Goal: Task Accomplishment & Management: Manage account settings

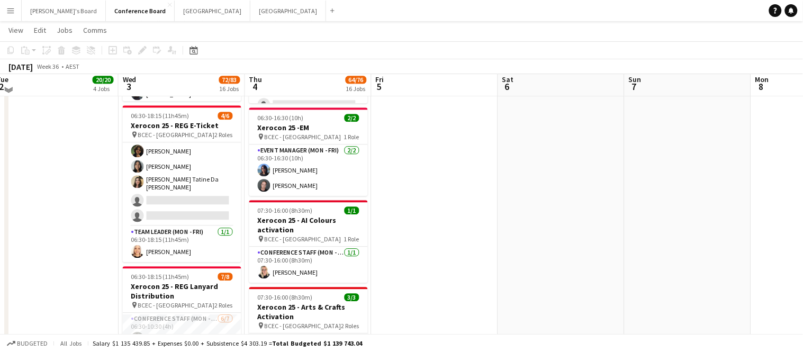
scroll to position [637, 0]
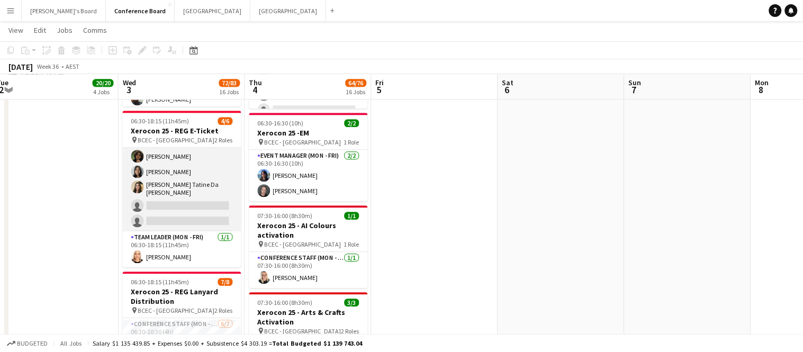
click at [160, 203] on app-card-role "Conference Staff (Mon - Fri) 47I [DATE] 06:30-10:30 (4h) [PERSON_NAME] Kah Kei …" at bounding box center [182, 181] width 119 height 101
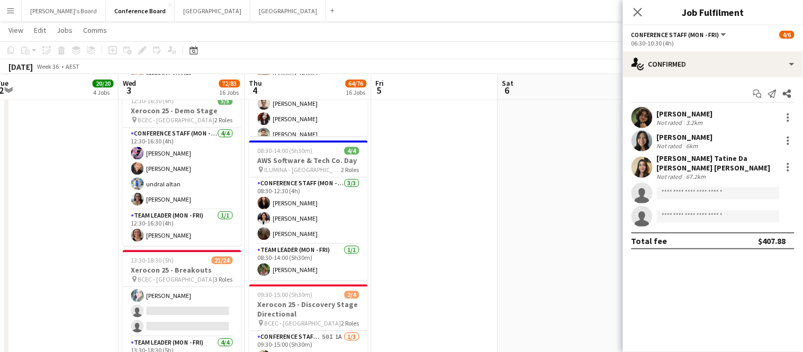
scroll to position [307, 0]
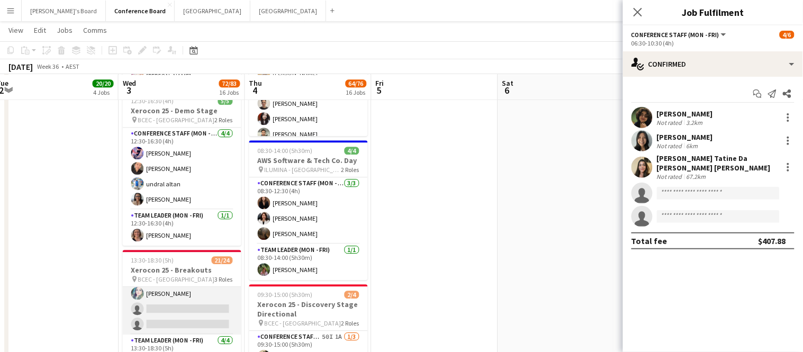
click at [178, 301] on app-card-role "Conference Staff (Mon - Fri) 45I 1A 14/16 13:30-18:30 (5h) [PERSON_NAME] Win-Bo…" at bounding box center [182, 198] width 119 height 273
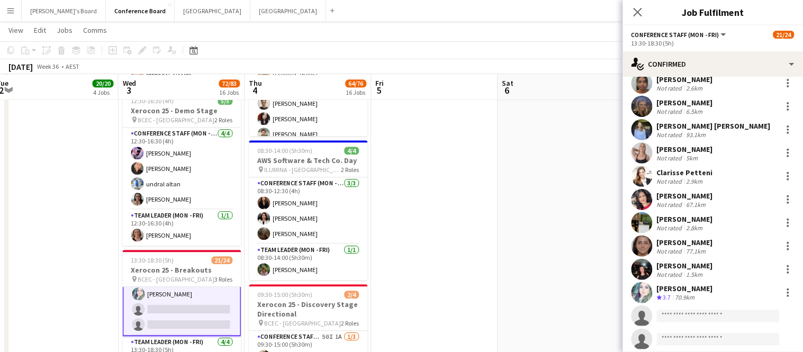
scroll to position [156, 0]
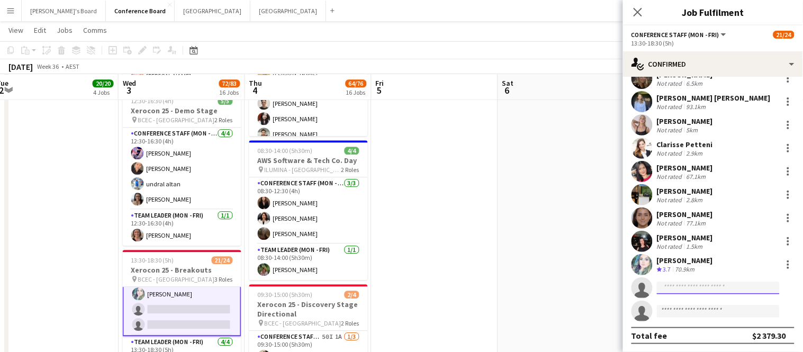
click at [669, 292] on input at bounding box center [718, 288] width 123 height 13
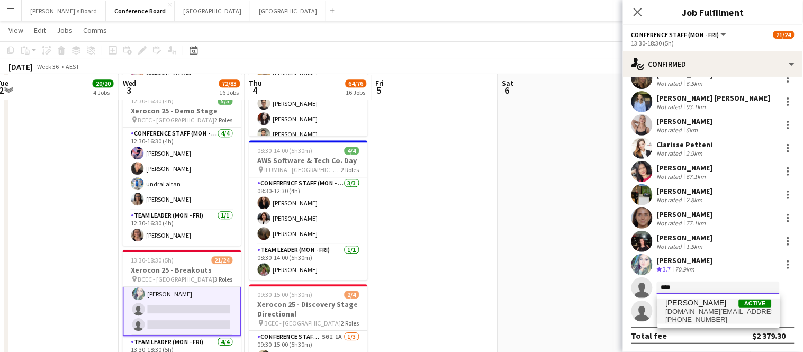
type input "****"
click at [684, 308] on span "[DOMAIN_NAME][EMAIL_ADDRESS][PERSON_NAME][DOMAIN_NAME]" at bounding box center [719, 312] width 106 height 8
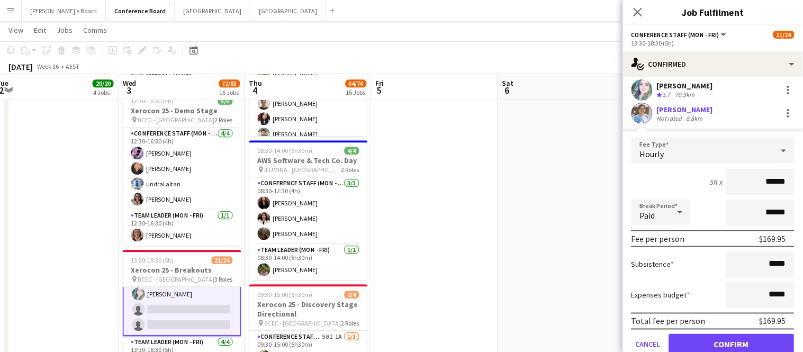
scroll to position [340, 0]
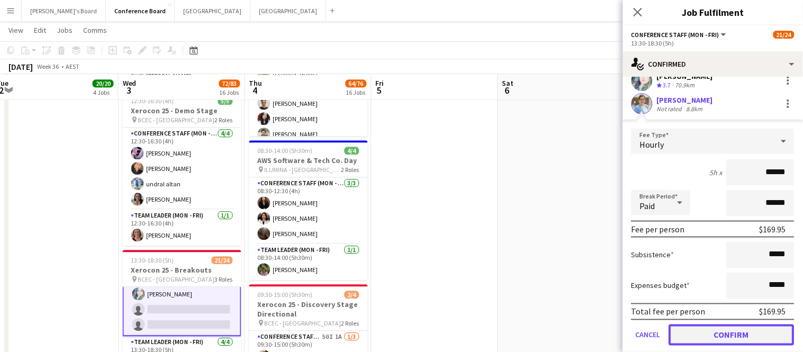
click at [741, 330] on button "Confirm" at bounding box center [731, 335] width 125 height 21
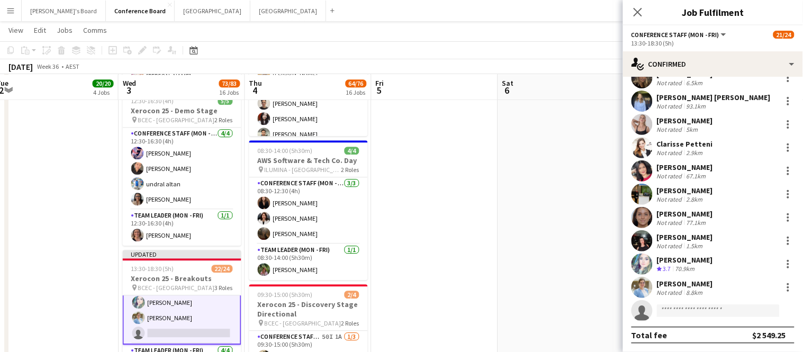
scroll to position [156, 0]
click at [636, 9] on icon "Close pop-in" at bounding box center [638, 12] width 10 height 10
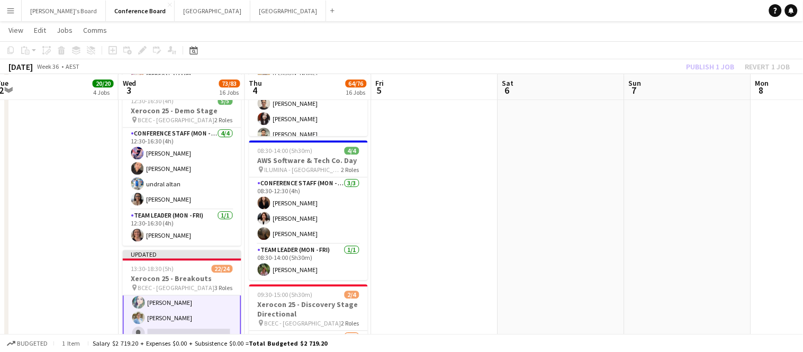
click at [716, 67] on div "Publish 1 job Revert 1 job" at bounding box center [738, 67] width 129 height 14
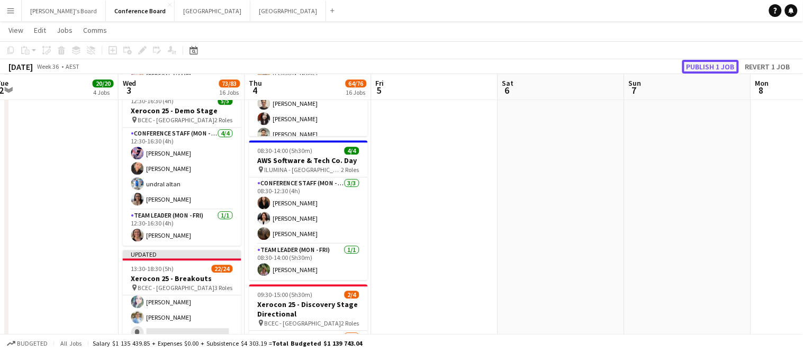
click at [703, 67] on button "Publish 1 job" at bounding box center [711, 67] width 57 height 14
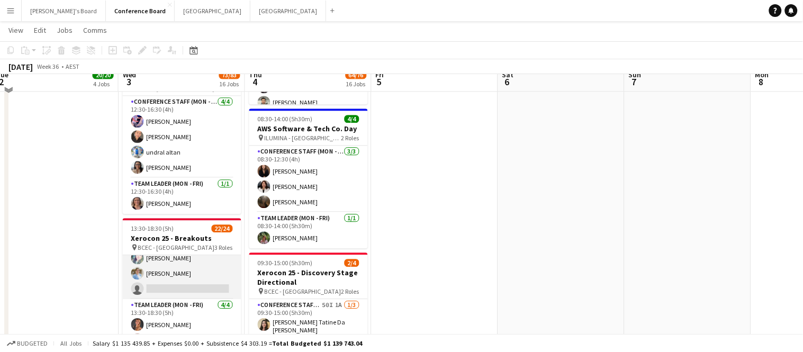
scroll to position [1681, 0]
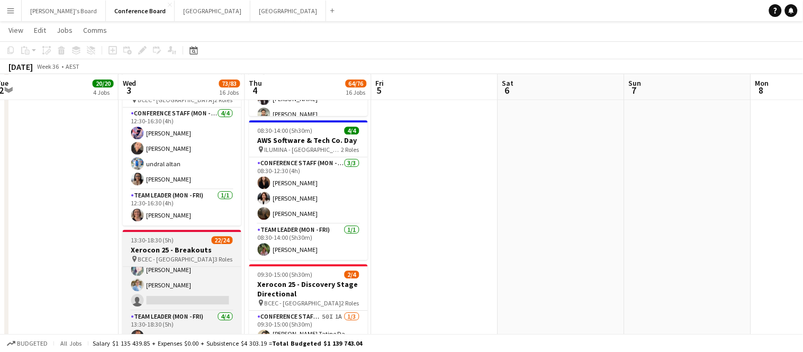
click at [129, 256] on div "pin BCEC - [GEOGRAPHIC_DATA] 3 Roles" at bounding box center [182, 259] width 119 height 8
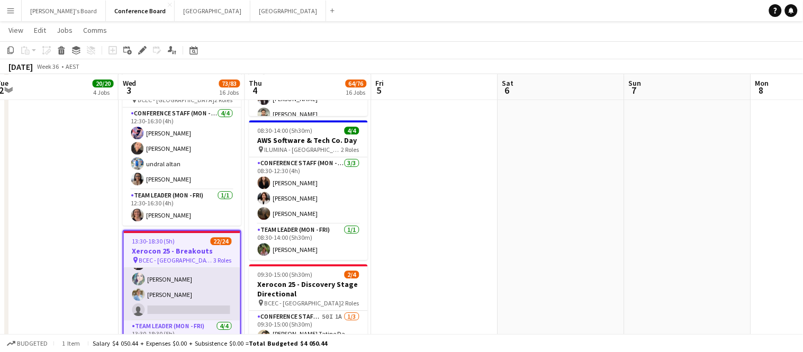
scroll to position [312, 0]
click at [181, 310] on app-card-role "Team Leader (Mon - Fri) [DATE] 13:30-18:30 (5h) [PERSON_NAME] [PERSON_NAME] [PE…" at bounding box center [182, 351] width 116 height 82
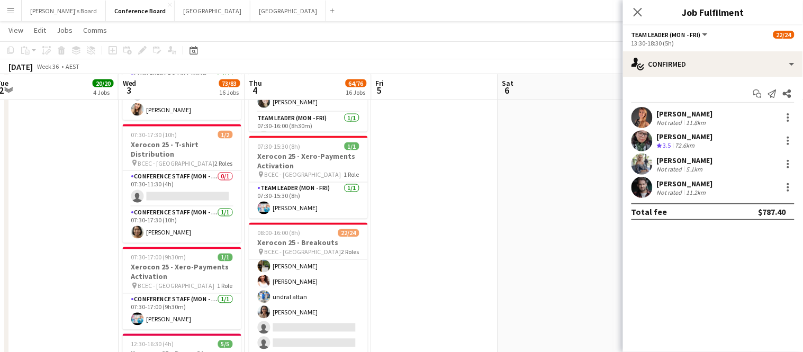
scroll to position [239, 0]
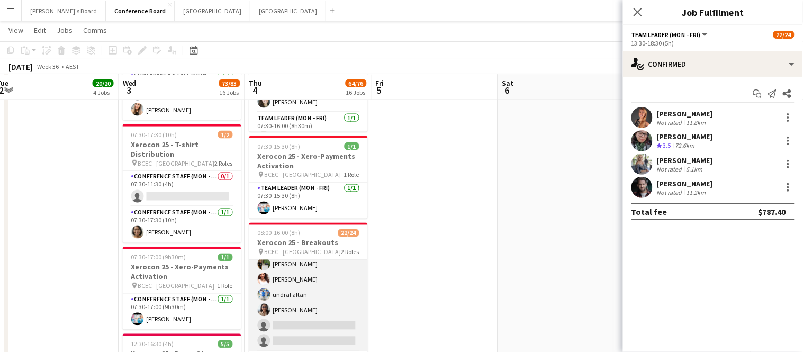
click at [285, 321] on app-card-role "Conference Staff (Mon - Fri) 48I 4A 18/20 08:00-16:00 (8h) [PERSON_NAME] [PERSO…" at bounding box center [308, 186] width 119 height 331
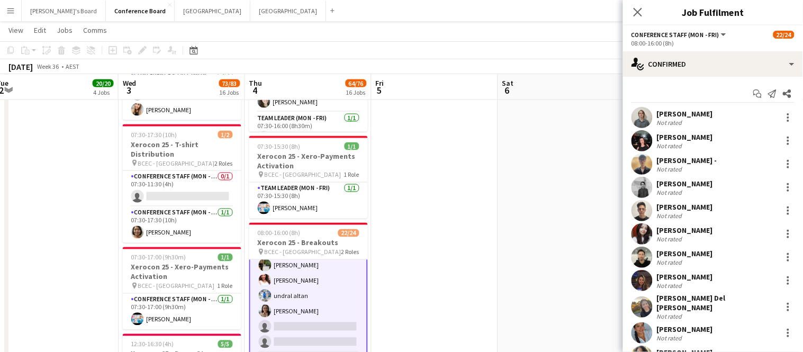
scroll to position [240, 0]
click at [285, 321] on app-card-role "Conference Staff (Mon - Fri) 48I 4A 18/20 08:00-16:00 (8h) [PERSON_NAME] [PERSO…" at bounding box center [308, 186] width 119 height 333
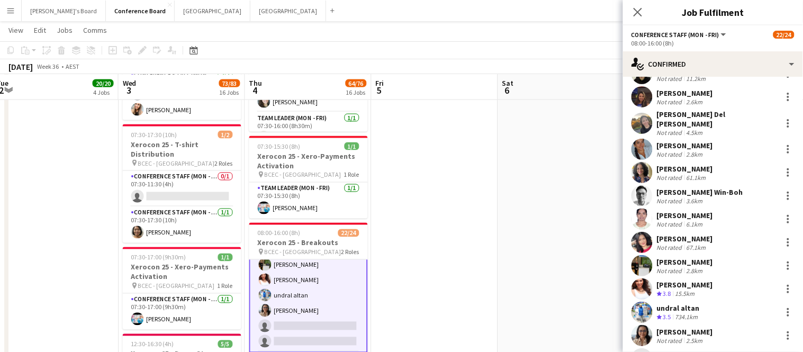
scroll to position [249, 0]
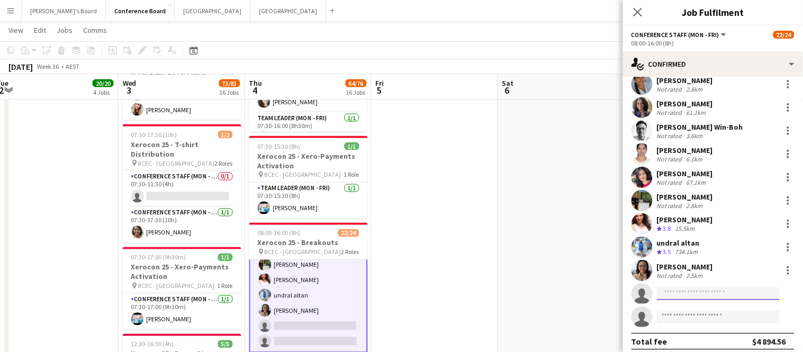
click at [686, 292] on input at bounding box center [718, 294] width 123 height 13
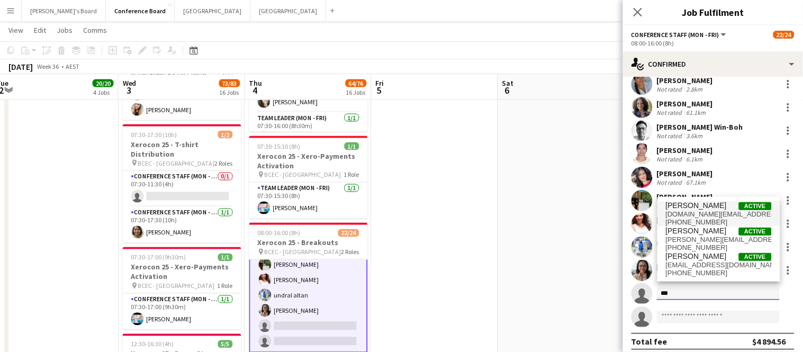
type input "***"
click at [694, 210] on span "[DOMAIN_NAME][EMAIL_ADDRESS][PERSON_NAME][DOMAIN_NAME]" at bounding box center [719, 214] width 106 height 8
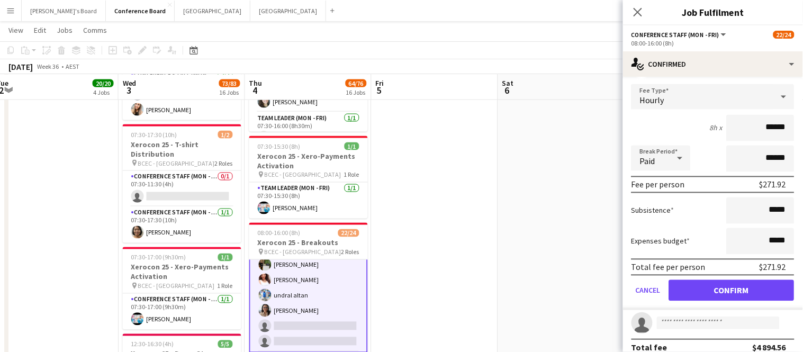
scroll to position [486, 0]
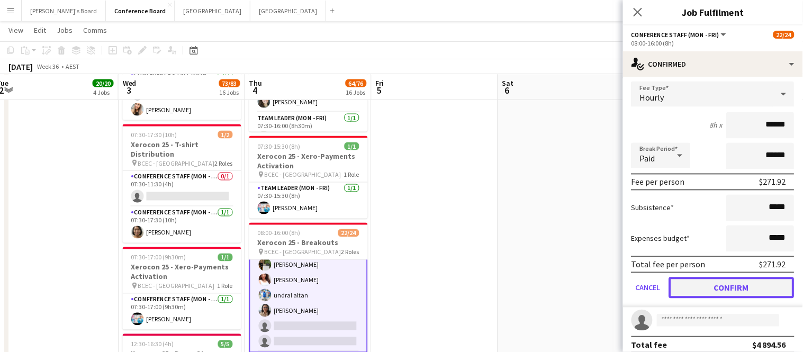
click at [724, 277] on button "Confirm" at bounding box center [731, 287] width 125 height 21
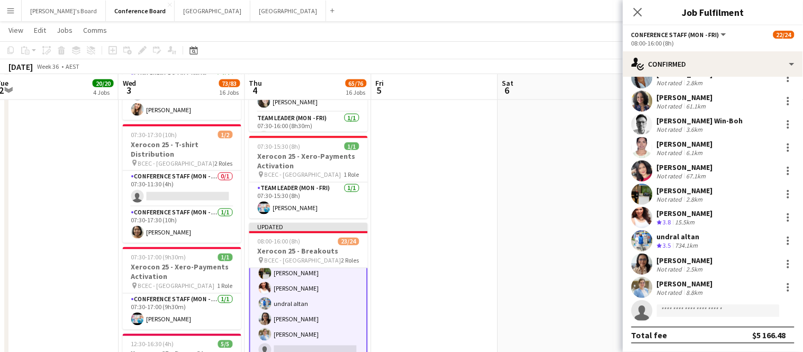
scroll to position [249, 0]
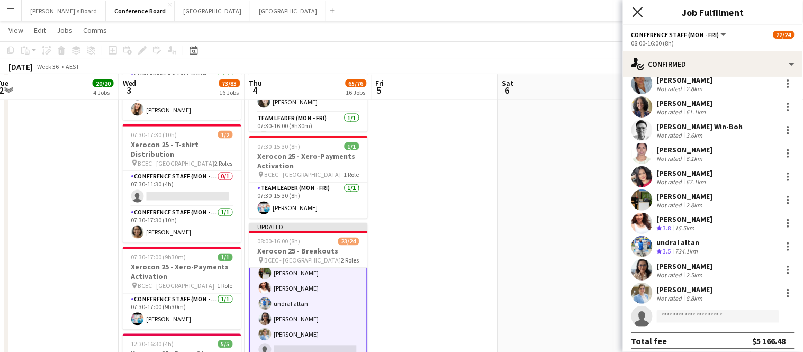
click at [633, 13] on icon "Close pop-in" at bounding box center [638, 12] width 10 height 10
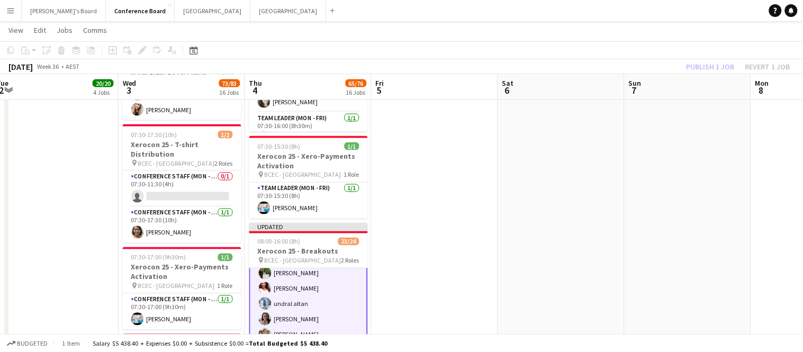
click at [705, 65] on div "Publish 1 job Revert 1 job" at bounding box center [738, 67] width 129 height 14
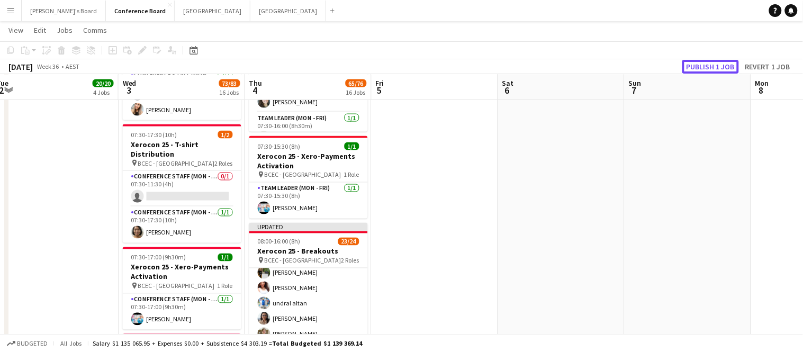
click at [705, 65] on button "Publish 1 job" at bounding box center [711, 67] width 57 height 14
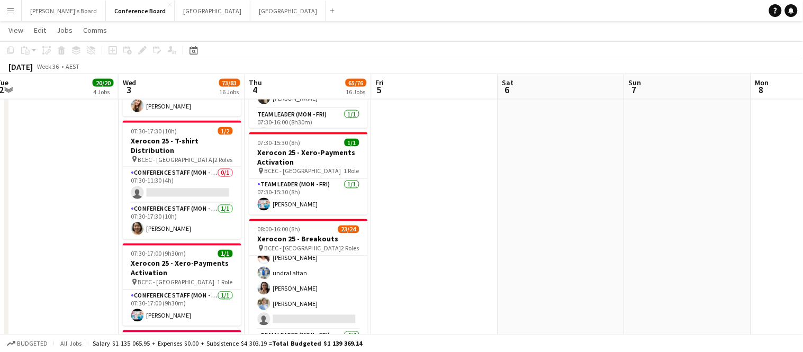
scroll to position [256, 0]
click at [307, 298] on app-card-role "Conference Staff ([PERSON_NAME]) 48I 4A 19/20 08:00-16:00 (8h) [PERSON_NAME] [P…" at bounding box center [308, 165] width 119 height 331
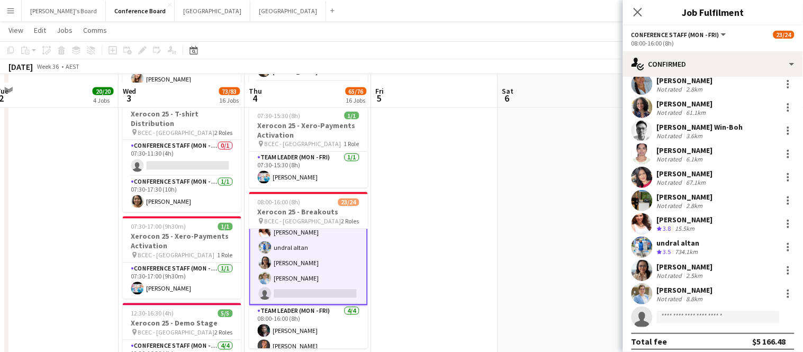
scroll to position [1463, 0]
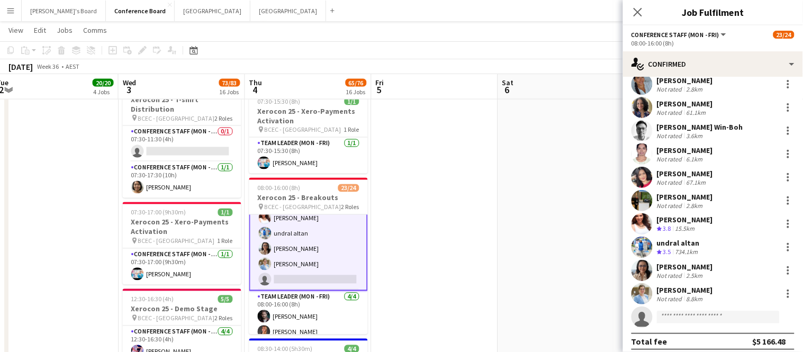
click at [552, 15] on app-navbar "Menu Boards Boards Boards All jobs Status Workforce Workforce My Workforce Recr…" at bounding box center [401, 10] width 803 height 21
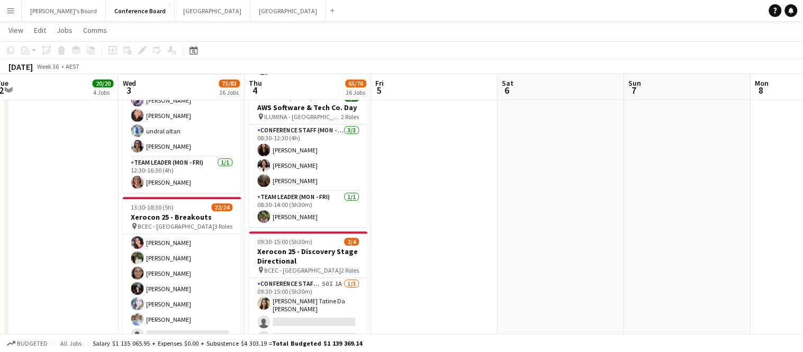
scroll to position [240, 0]
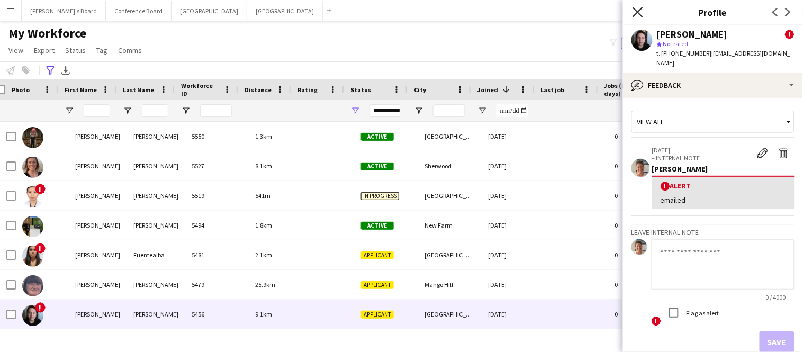
scroll to position [0, 11]
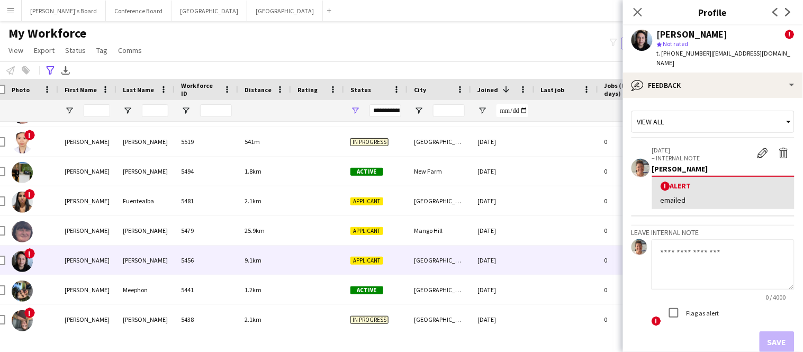
click at [738, 239] on textarea at bounding box center [723, 264] width 143 height 50
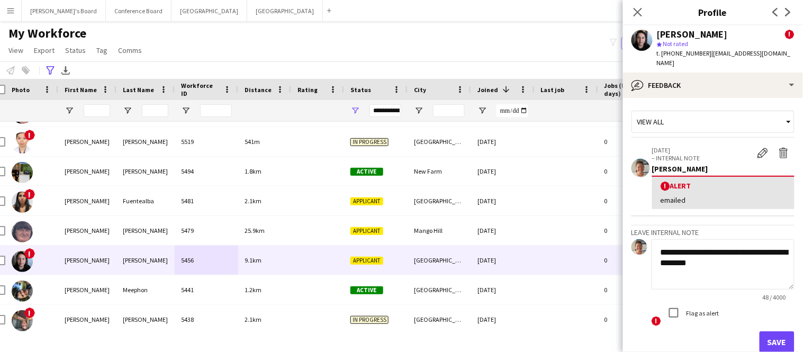
type textarea "**********"
click at [776, 331] on button "Save" at bounding box center [777, 341] width 35 height 21
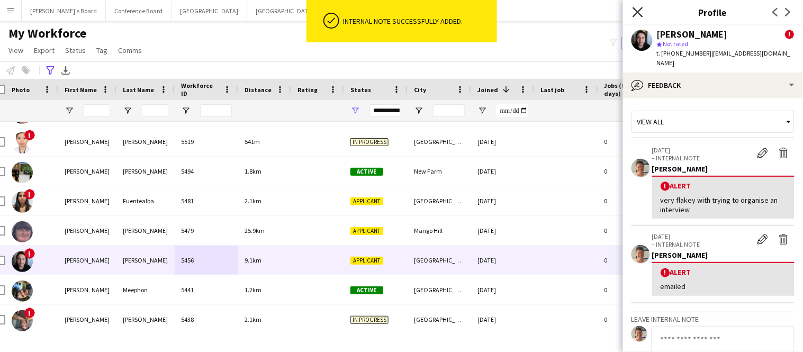
click at [639, 13] on icon at bounding box center [638, 12] width 10 height 10
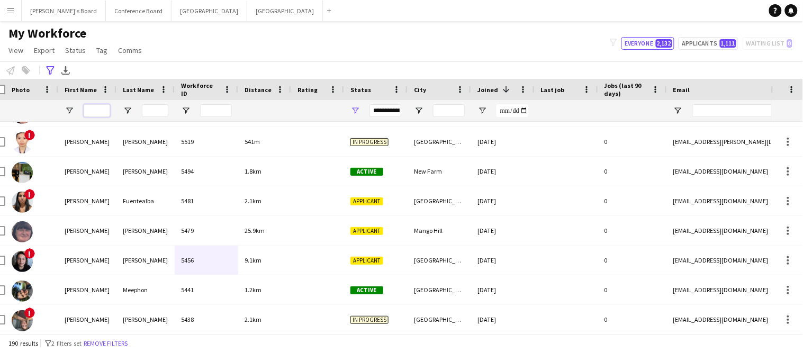
click at [100, 112] on input "First Name Filter Input" at bounding box center [97, 110] width 26 height 13
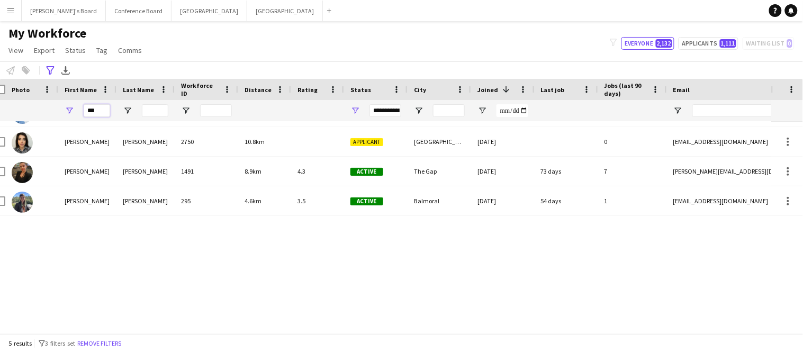
scroll to position [0, 0]
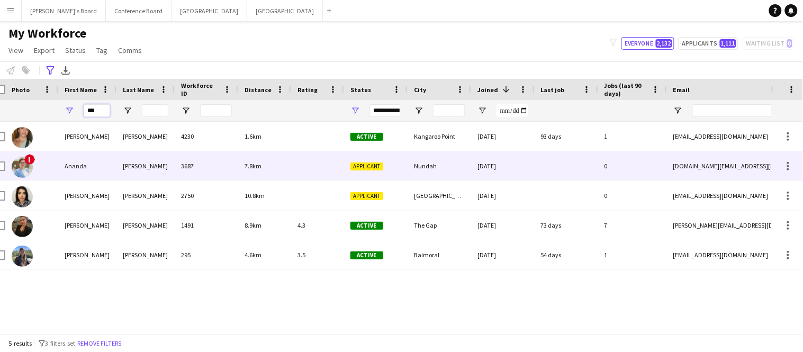
type input "***"
click at [433, 167] on div "Nundah" at bounding box center [440, 165] width 64 height 29
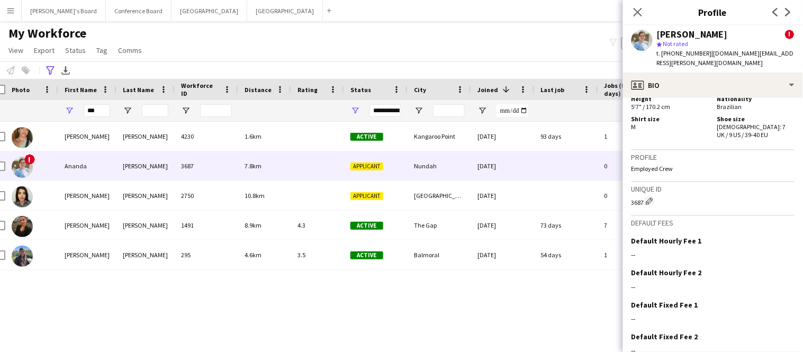
scroll to position [771, 0]
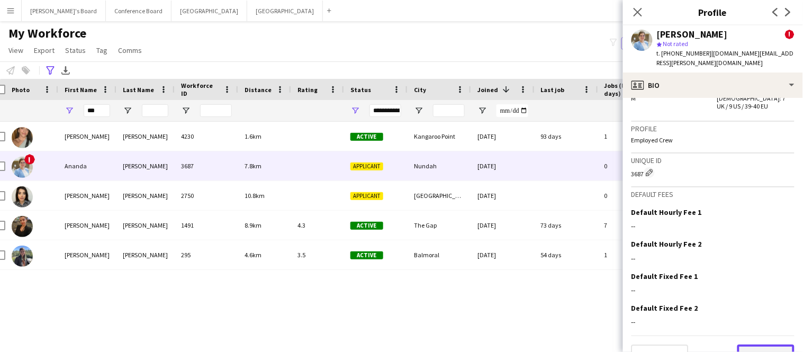
click at [758, 345] on button "Next" at bounding box center [766, 355] width 57 height 21
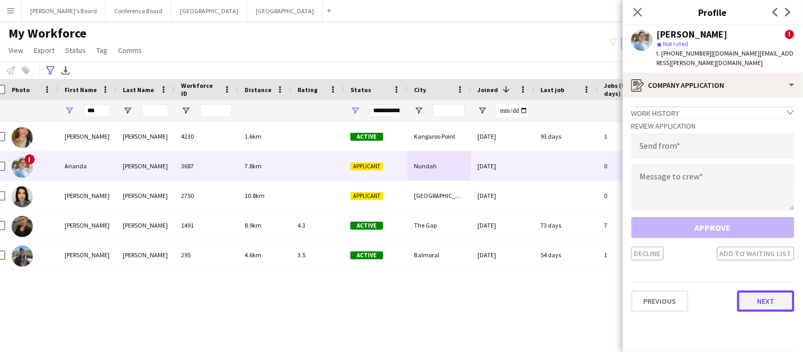
click at [763, 293] on button "Next" at bounding box center [766, 301] width 57 height 21
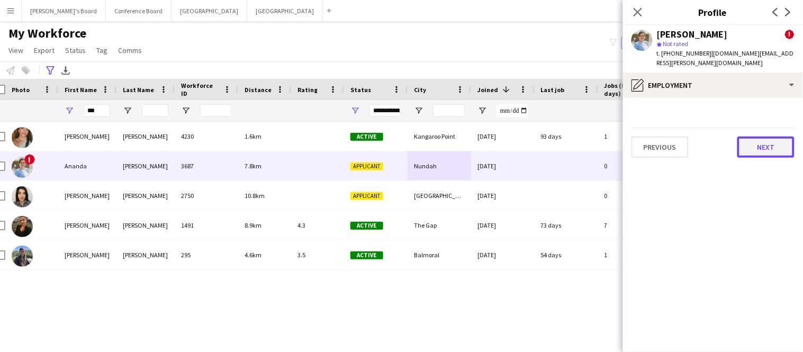
click at [755, 137] on button "Next" at bounding box center [766, 147] width 57 height 21
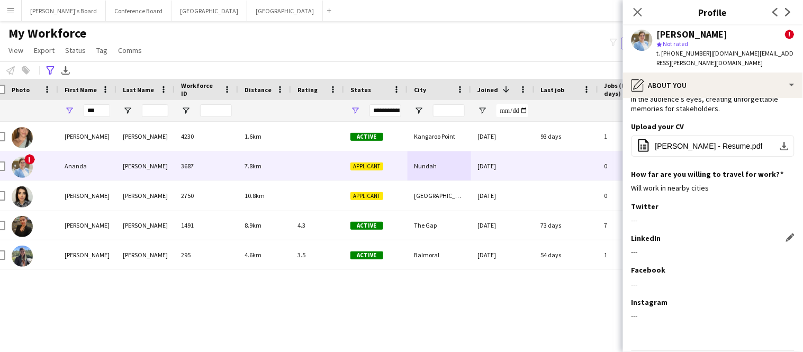
scroll to position [129, 0]
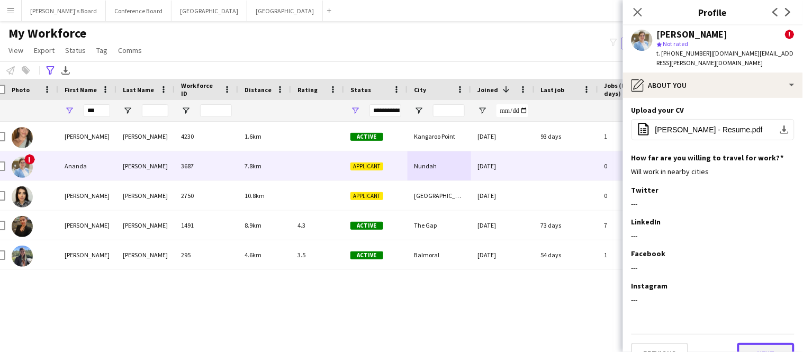
click at [748, 343] on button "Next" at bounding box center [766, 353] width 57 height 21
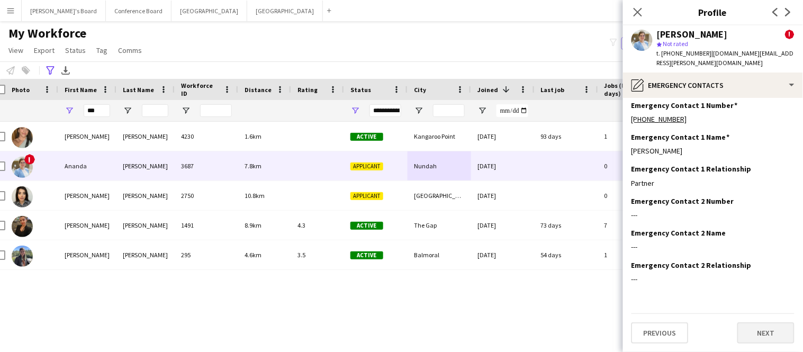
scroll to position [0, 0]
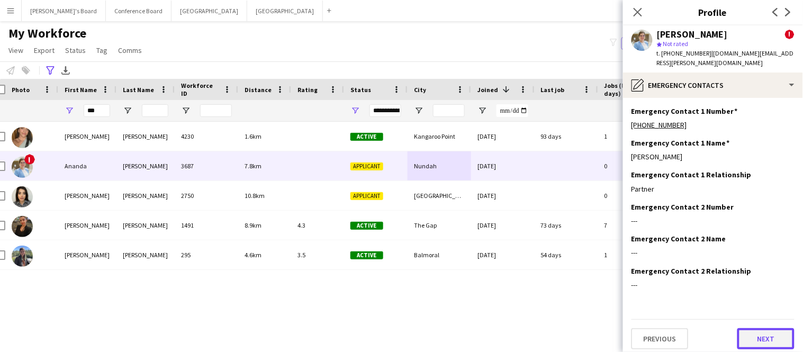
click at [754, 331] on button "Next" at bounding box center [766, 338] width 57 height 21
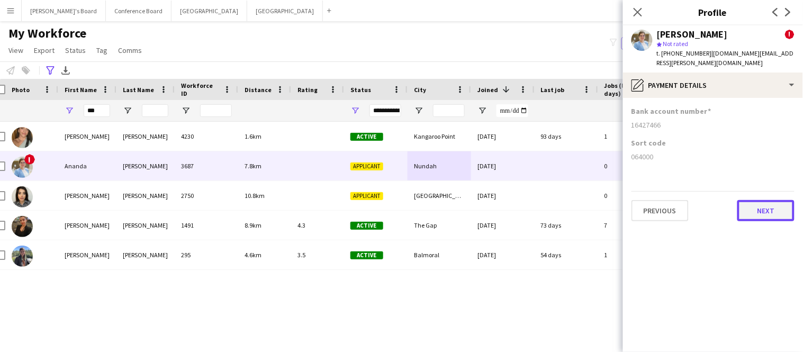
click at [746, 202] on button "Next" at bounding box center [766, 210] width 57 height 21
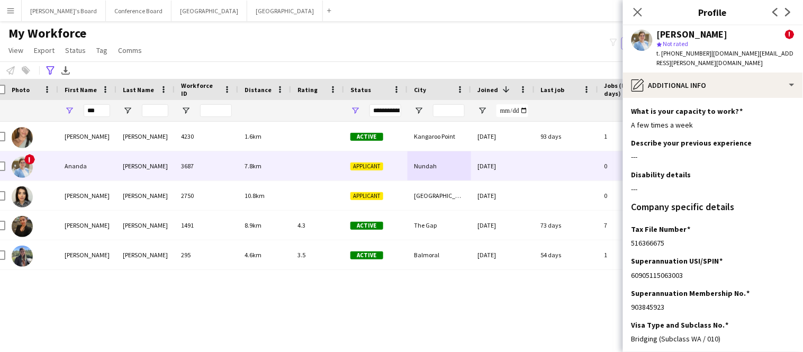
scroll to position [81, 0]
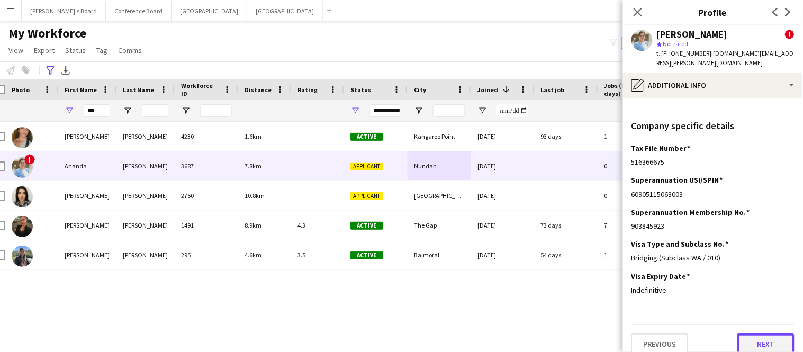
click at [768, 340] on button "Next" at bounding box center [766, 344] width 57 height 21
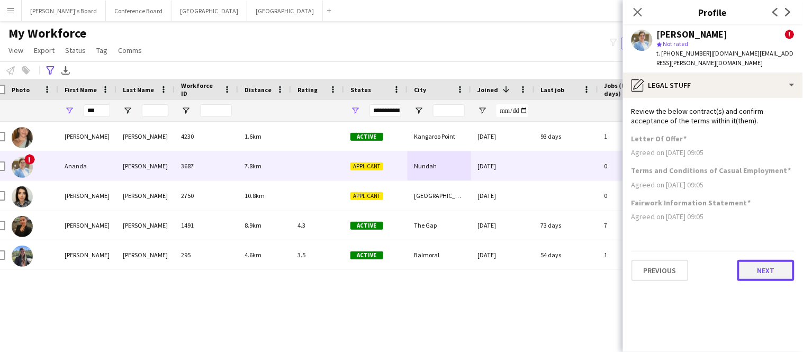
click at [769, 262] on button "Next" at bounding box center [766, 270] width 57 height 21
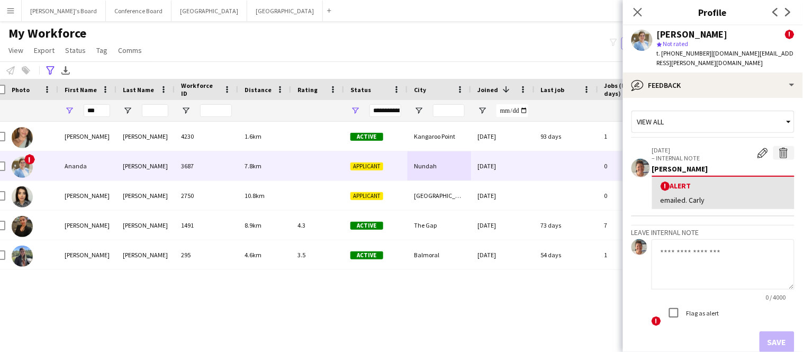
click at [783, 148] on app-icon "Delete alert" at bounding box center [784, 153] width 11 height 11
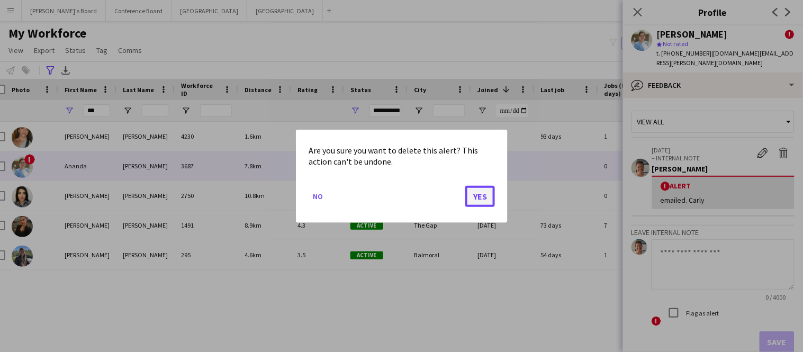
click at [485, 192] on button "Yes" at bounding box center [480, 195] width 30 height 21
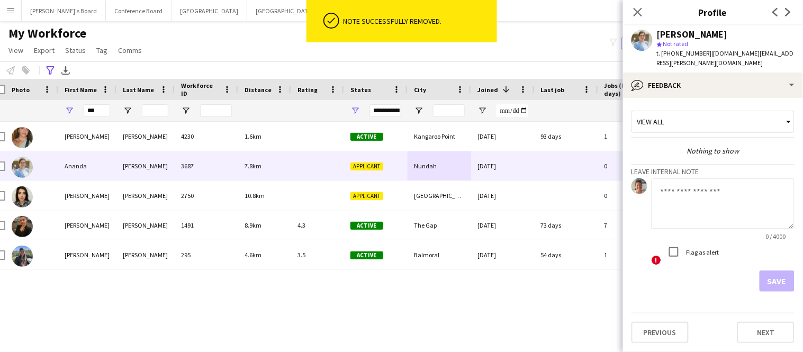
click at [694, 194] on textarea at bounding box center [723, 203] width 143 height 50
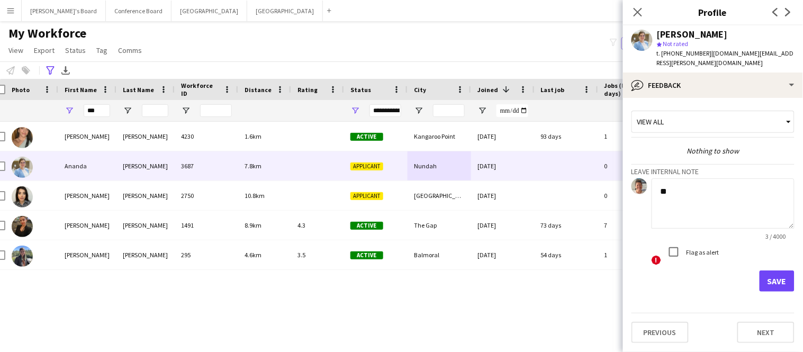
type textarea "*"
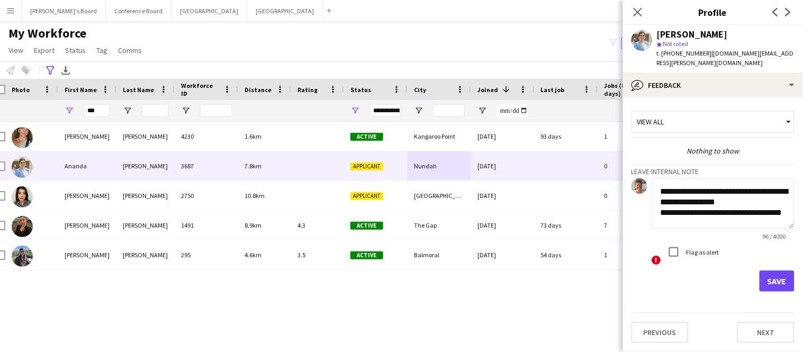
scroll to position [1, 0]
click at [733, 214] on textarea "**********" at bounding box center [723, 203] width 143 height 50
click at [683, 214] on textarea "**********" at bounding box center [723, 203] width 143 height 50
click at [722, 216] on textarea "**********" at bounding box center [723, 203] width 143 height 50
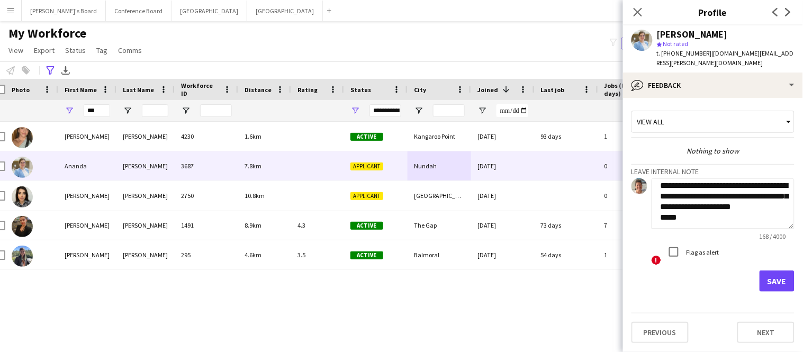
scroll to position [29, 0]
type textarea "**********"
click at [778, 272] on button "Save" at bounding box center [777, 281] width 35 height 21
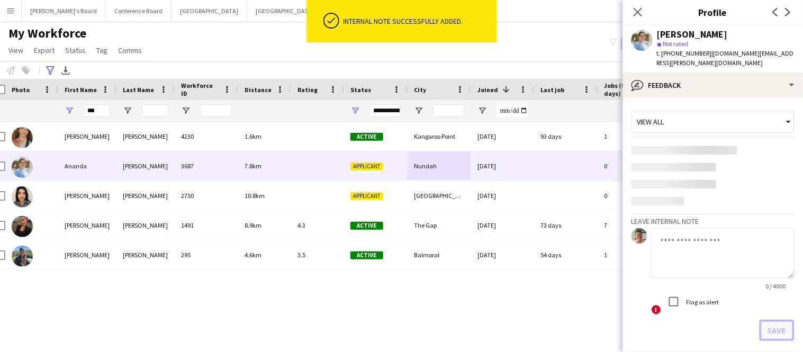
scroll to position [0, 0]
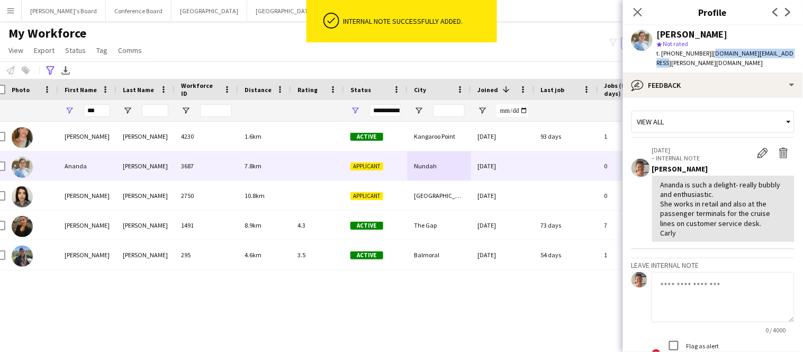
drag, startPoint x: 709, startPoint y: 55, endPoint x: 792, endPoint y: 57, distance: 83.2
click at [792, 57] on div "Ananda Antunes star Not rated t. +610401939745 | ananda.marion.au@gmail.com" at bounding box center [713, 48] width 180 height 47
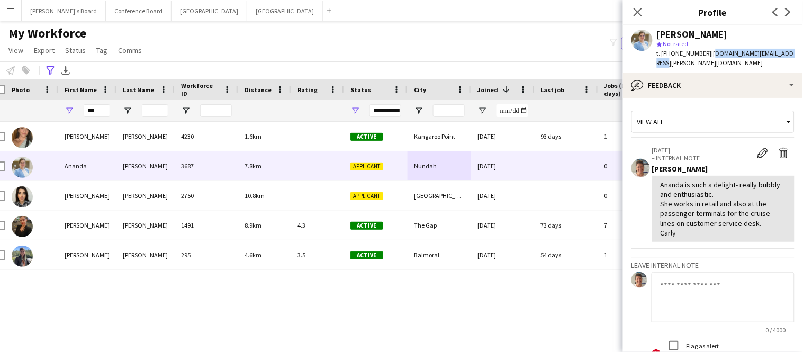
copy span "[DOMAIN_NAME][EMAIL_ADDRESS][PERSON_NAME][DOMAIN_NAME]"
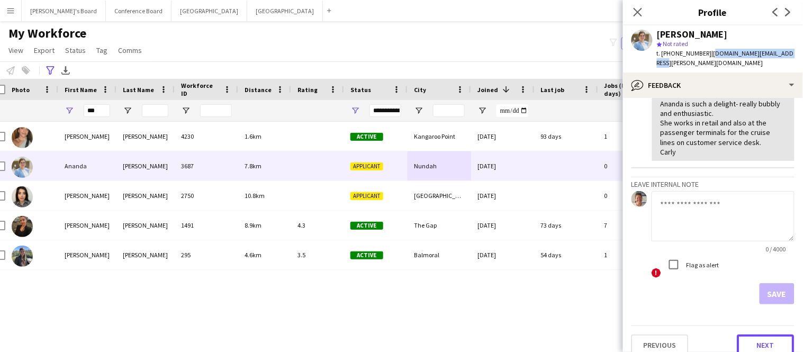
click at [768, 335] on button "Next" at bounding box center [766, 345] width 57 height 21
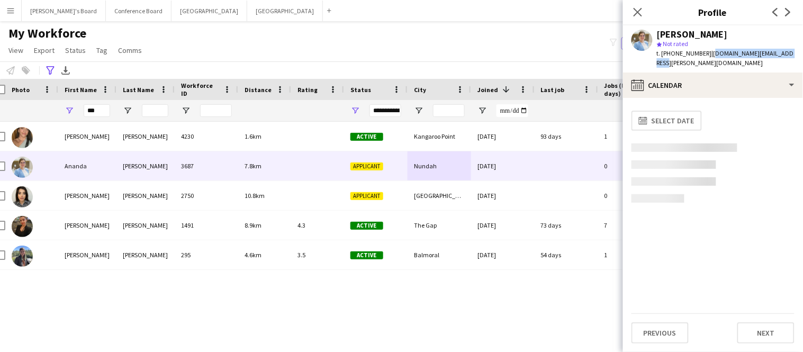
click at [768, 330] on button "Next" at bounding box center [766, 332] width 57 height 21
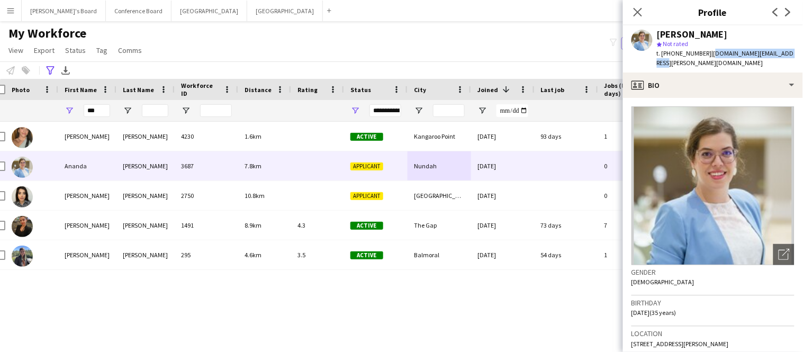
scroll to position [671, 0]
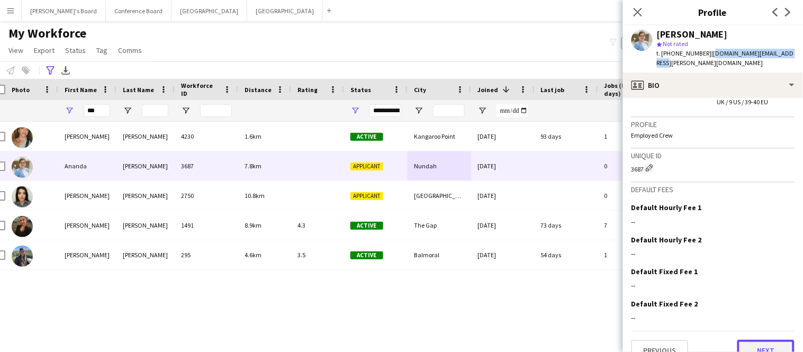
click at [768, 340] on button "Next" at bounding box center [766, 350] width 57 height 21
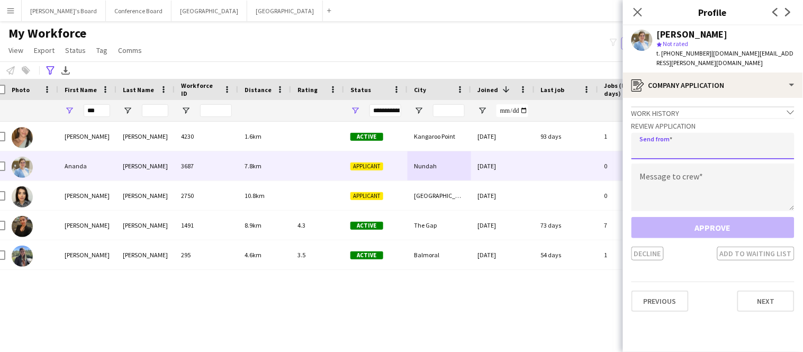
click at [666, 141] on input "email" at bounding box center [713, 146] width 163 height 26
click at [669, 139] on input "**********" at bounding box center [713, 146] width 163 height 26
click at [670, 139] on input "**********" at bounding box center [713, 146] width 163 height 26
type input "**********"
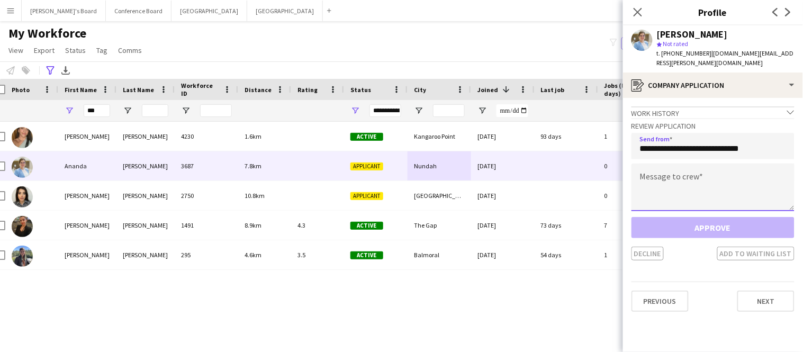
click at [663, 167] on textarea at bounding box center [713, 188] width 163 height 48
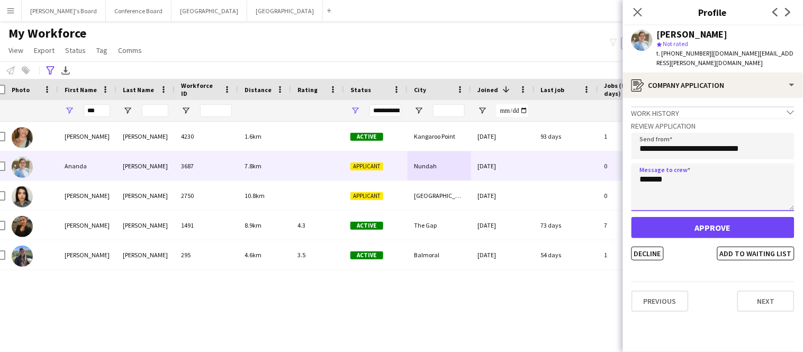
type textarea "*******"
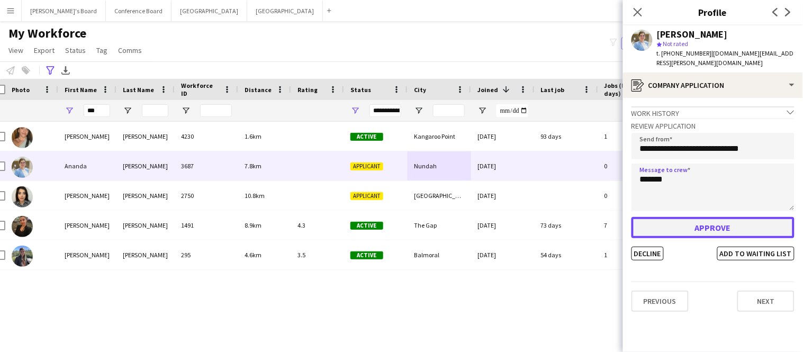
click at [667, 222] on button "Approve" at bounding box center [713, 227] width 163 height 21
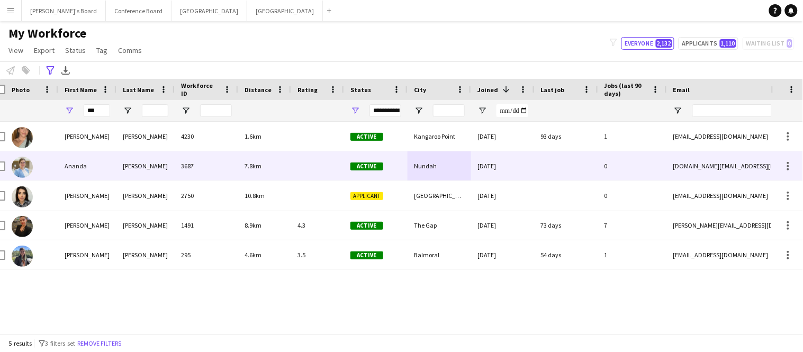
click at [175, 171] on div "3687" at bounding box center [207, 165] width 64 height 29
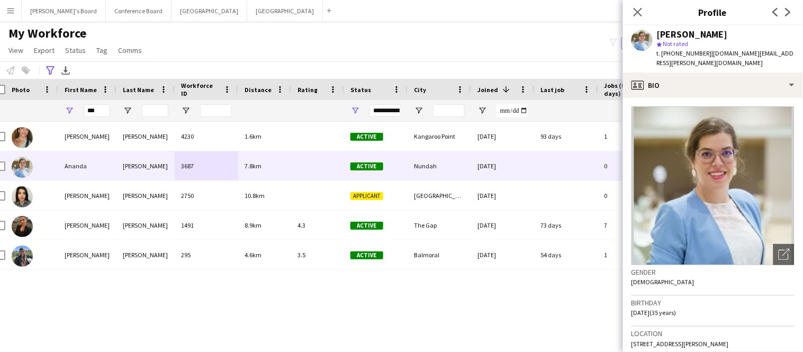
drag, startPoint x: 707, startPoint y: 55, endPoint x: 791, endPoint y: 57, distance: 84.2
click at [791, 57] on div "Ananda Antunes star Not rated t. +610401939745 | ananda.marion.au@gmail.com" at bounding box center [713, 48] width 180 height 47
copy span "[DOMAIN_NAME][EMAIL_ADDRESS][PERSON_NAME][DOMAIN_NAME]"
click at [704, 52] on span "t. +610401939745" at bounding box center [684, 53] width 55 height 8
drag, startPoint x: 707, startPoint y: 53, endPoint x: 789, endPoint y: 60, distance: 82.3
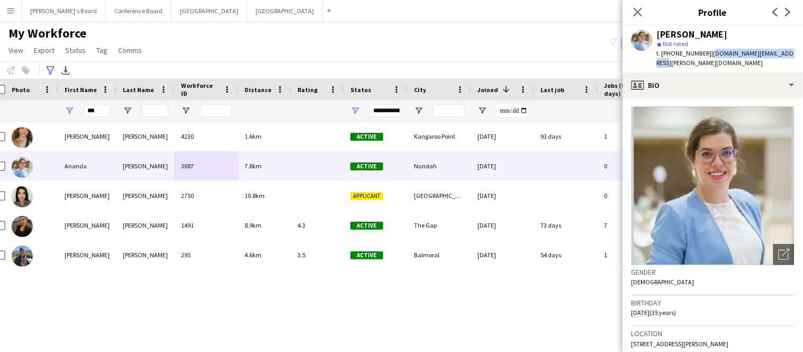
click at [789, 60] on div "Ananda Antunes star Not rated t. +610401939745 | ananda.marion.au@gmail.com" at bounding box center [713, 48] width 180 height 47
copy span "[DOMAIN_NAME][EMAIL_ADDRESS][PERSON_NAME][DOMAIN_NAME]"
drag, startPoint x: 704, startPoint y: 52, endPoint x: 672, endPoint y: 58, distance: 31.8
click at [672, 58] on div "t. +610401939745 | ananda.marion.au@gmail.com" at bounding box center [726, 58] width 138 height 19
copy span "0401939745"
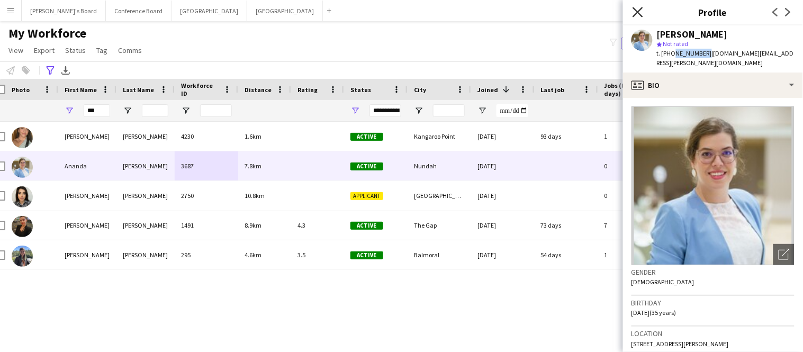
click at [636, 13] on icon at bounding box center [638, 12] width 10 height 10
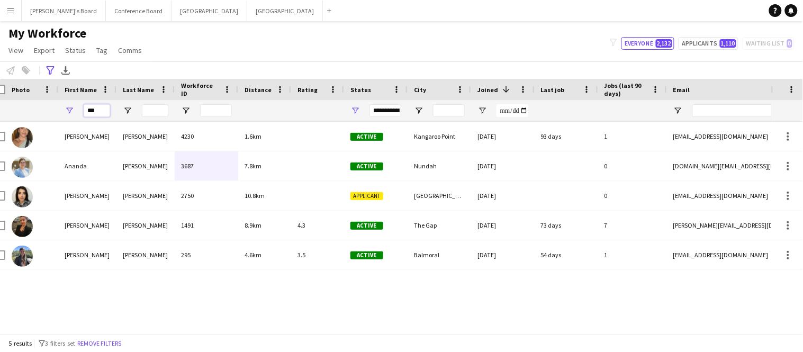
click at [101, 114] on input "***" at bounding box center [97, 110] width 26 height 13
type input "*"
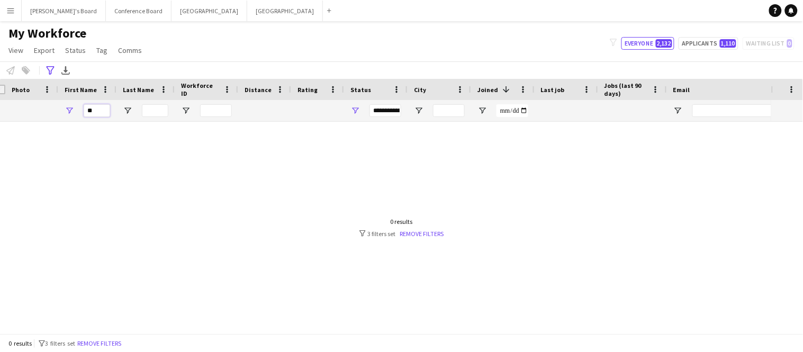
type input "*"
type input "******"
click at [414, 234] on link "Remove filters" at bounding box center [422, 234] width 44 height 8
click at [101, 112] on input "******" at bounding box center [97, 110] width 26 height 13
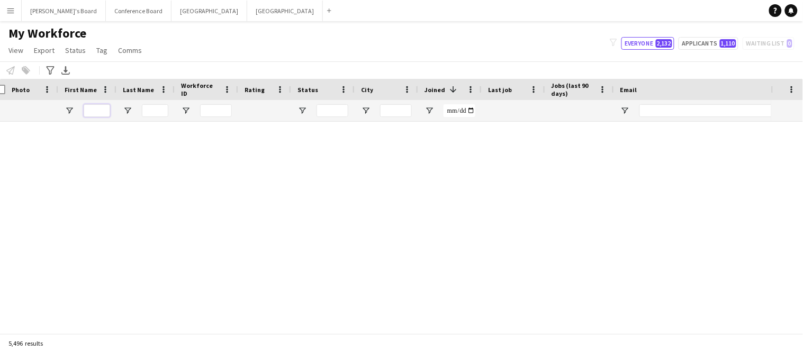
click at [94, 110] on input "First Name Filter Input" at bounding box center [97, 110] width 26 height 13
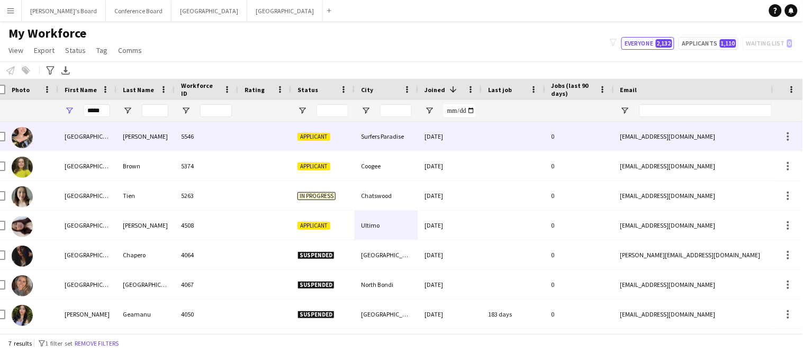
click at [97, 142] on div "Florencia" at bounding box center [87, 136] width 58 height 29
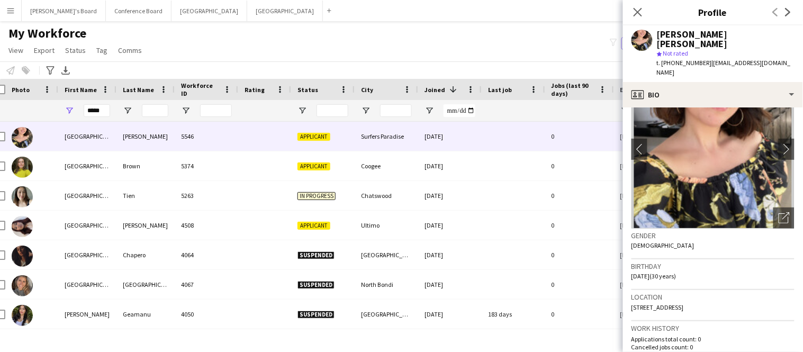
scroll to position [46, 0]
click at [102, 110] on input "*****" at bounding box center [97, 110] width 26 height 13
type input "*"
type input "*****"
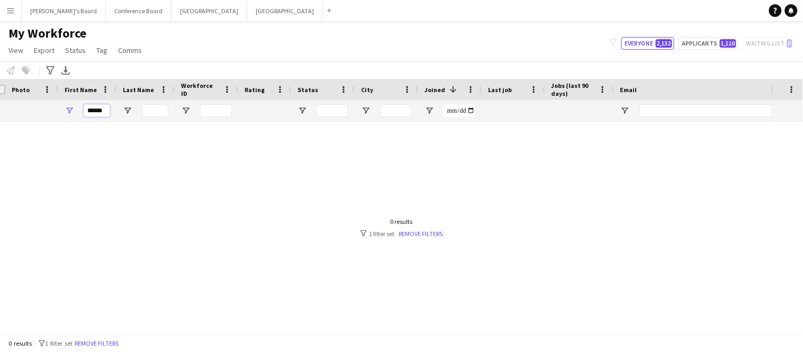
type input "*****"
click at [145, 110] on input "Last Name Filter Input" at bounding box center [155, 110] width 26 height 13
type input "*"
click at [107, 111] on input "*****" at bounding box center [97, 110] width 26 height 13
type input "*"
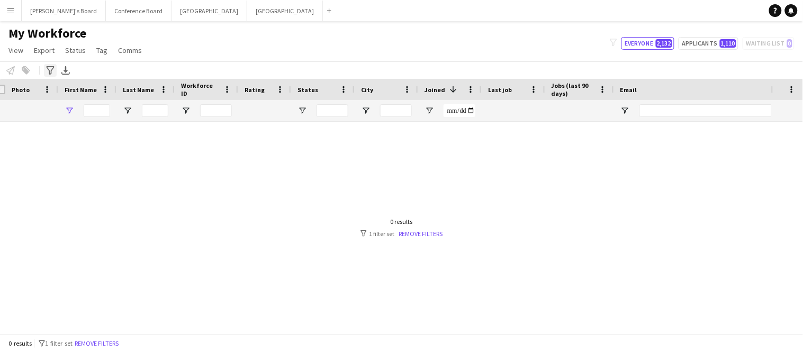
click at [50, 73] on icon "Advanced filters" at bounding box center [50, 70] width 8 height 8
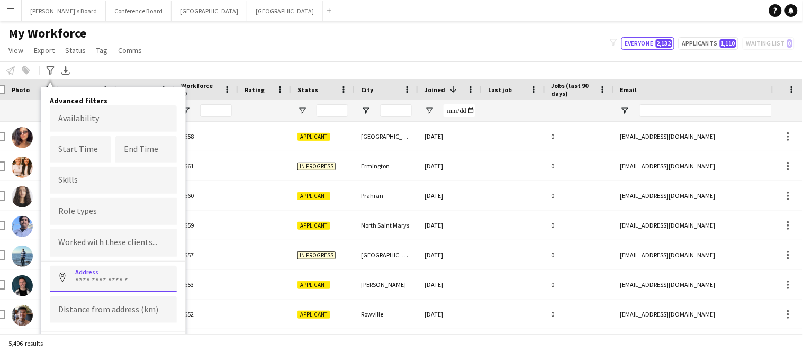
click at [71, 274] on input at bounding box center [113, 279] width 127 height 26
type input "****"
click at [80, 309] on input at bounding box center [113, 310] width 127 height 26
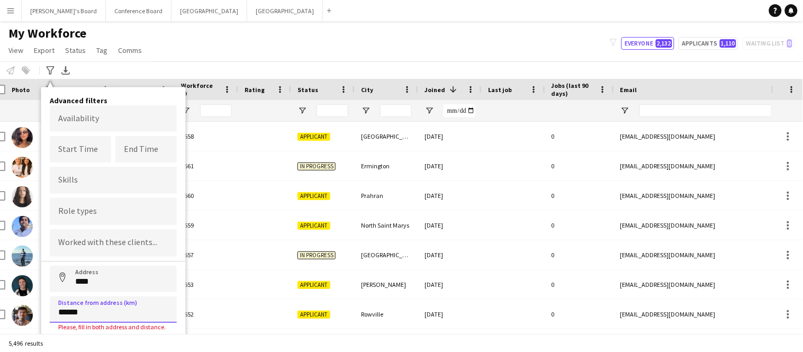
scroll to position [21, 0]
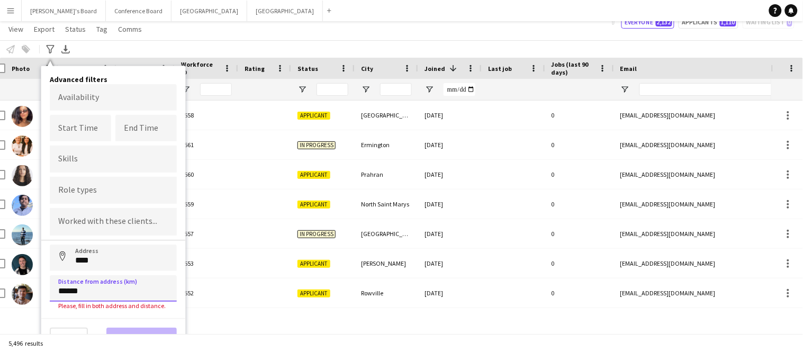
type input "******"
click at [113, 329] on div "Clear View results" at bounding box center [113, 333] width 144 height 31
click at [144, 332] on div "Clear View results" at bounding box center [113, 333] width 144 height 31
click at [140, 329] on div "Clear View results" at bounding box center [113, 333] width 144 height 31
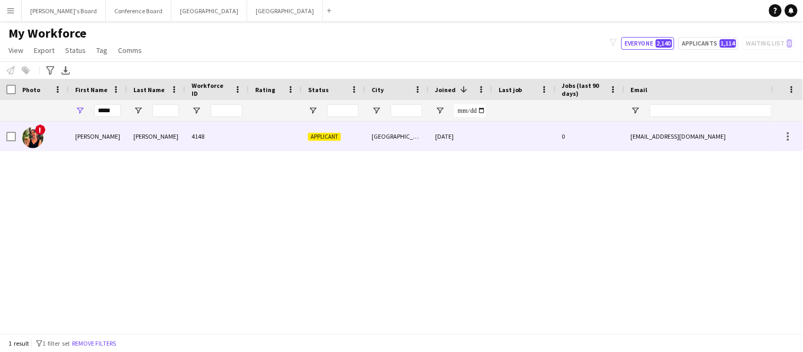
click at [102, 140] on div "Kasey" at bounding box center [98, 136] width 58 height 29
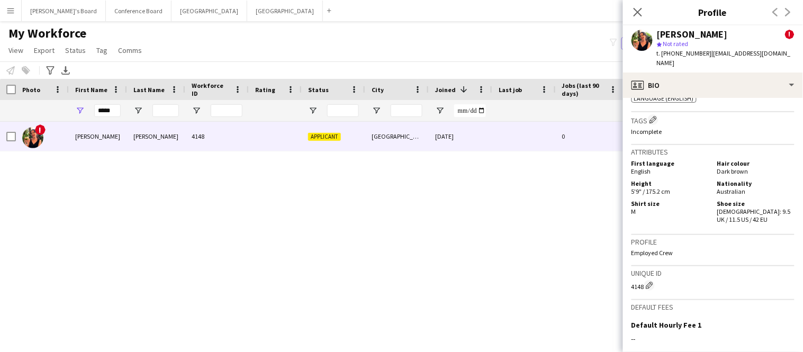
scroll to position [792, 0]
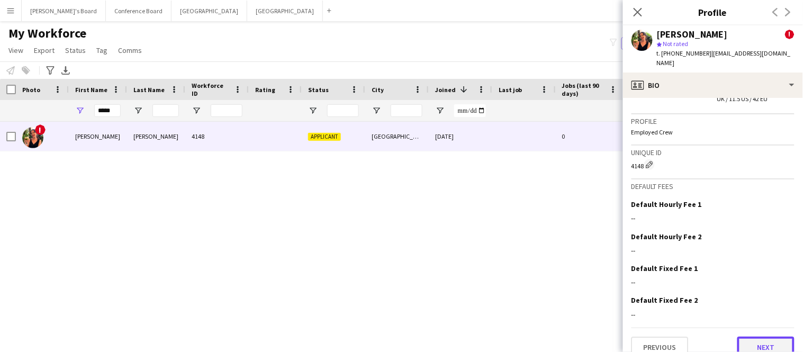
click at [767, 337] on button "Next" at bounding box center [766, 347] width 57 height 21
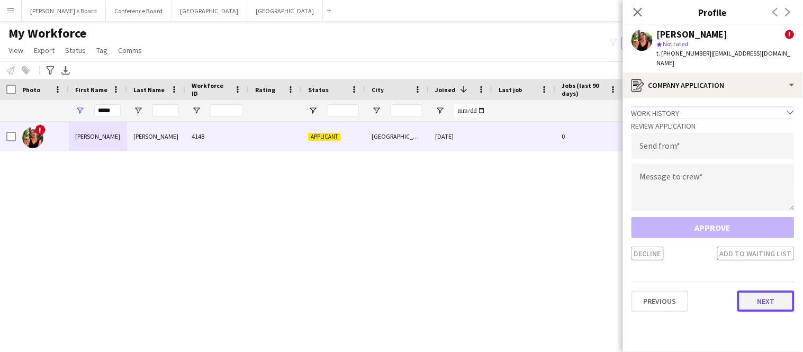
click at [768, 297] on button "Next" at bounding box center [766, 301] width 57 height 21
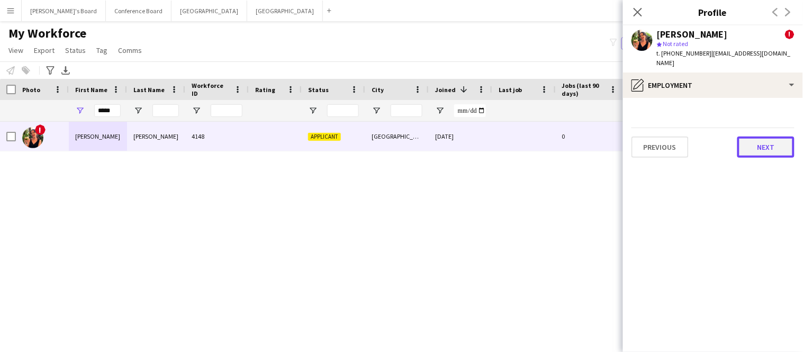
click at [768, 145] on button "Next" at bounding box center [766, 147] width 57 height 21
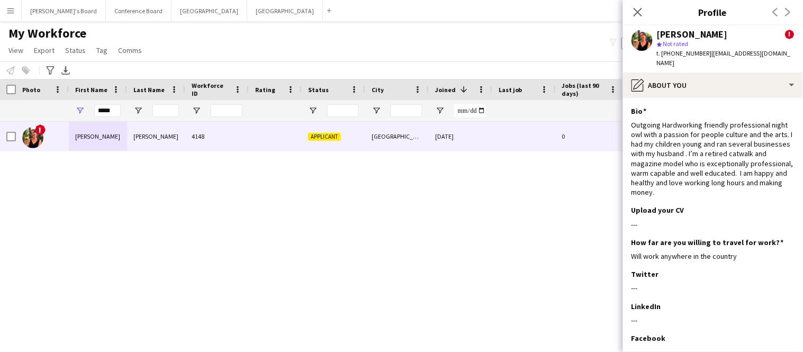
click at [768, 145] on div "Outgoing Hardworking friendly professional night owl with a passion for people …" at bounding box center [713, 158] width 163 height 77
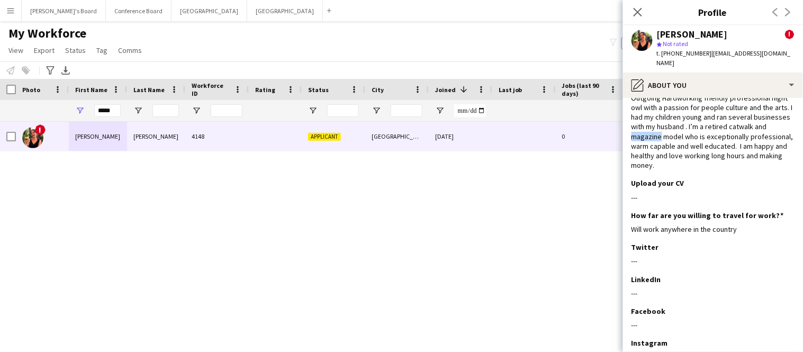
scroll to position [94, 0]
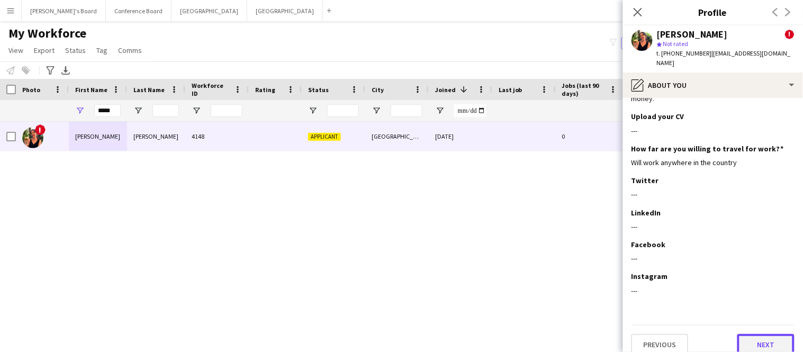
click at [761, 334] on button "Next" at bounding box center [766, 344] width 57 height 21
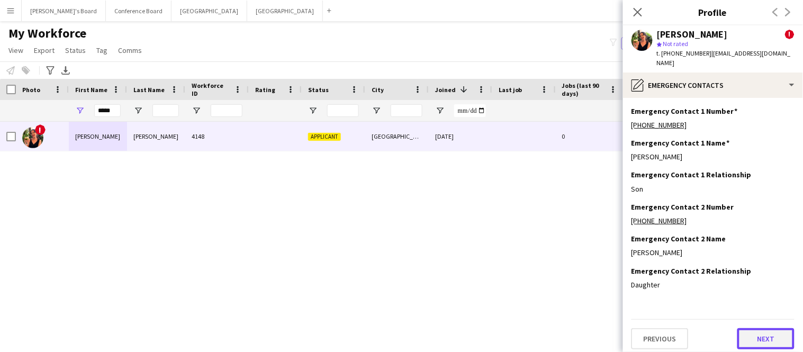
click at [761, 328] on button "Next" at bounding box center [766, 338] width 57 height 21
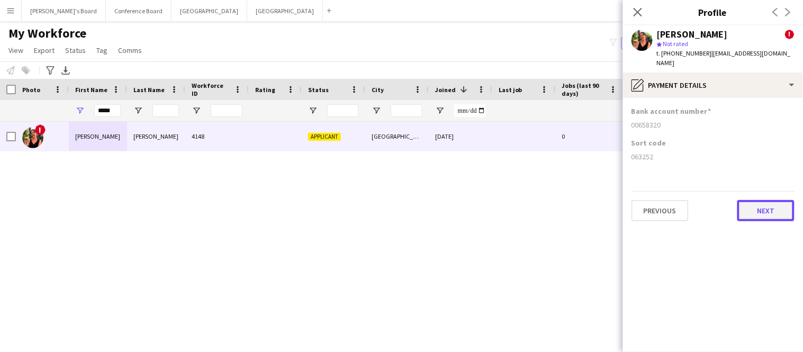
click at [756, 208] on button "Next" at bounding box center [766, 210] width 57 height 21
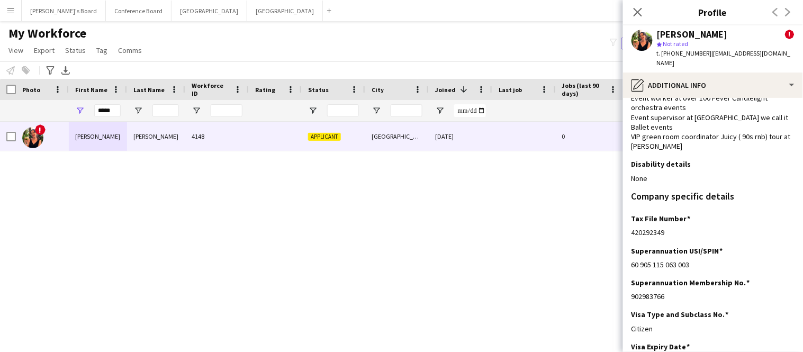
scroll to position [245, 0]
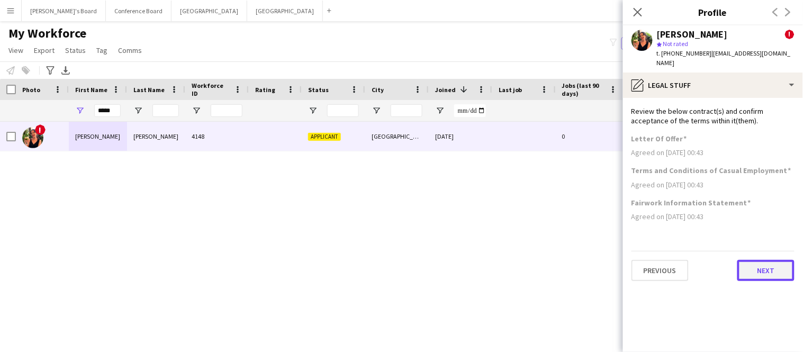
click at [766, 262] on button "Next" at bounding box center [766, 270] width 57 height 21
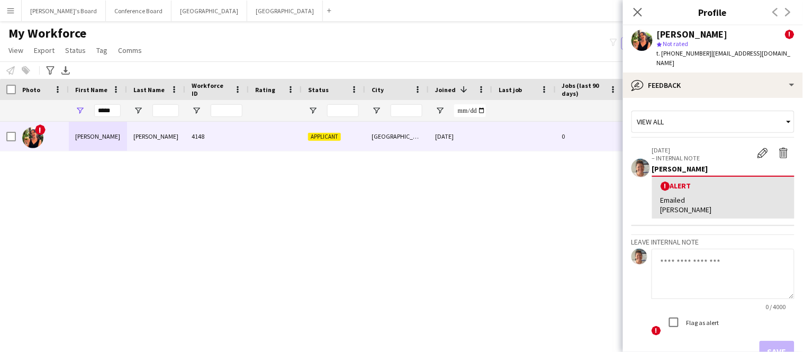
click at [765, 303] on span "0 / 4000" at bounding box center [776, 307] width 37 height 8
click at [645, 14] on app-icon "Close pop-in" at bounding box center [638, 12] width 15 height 15
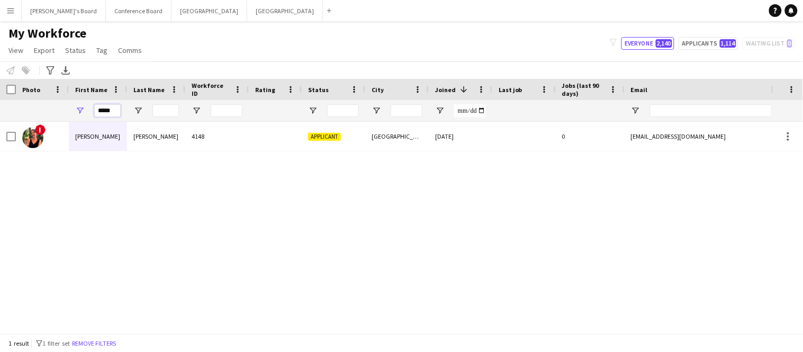
click at [114, 112] on input "*****" at bounding box center [107, 110] width 26 height 13
type input "*"
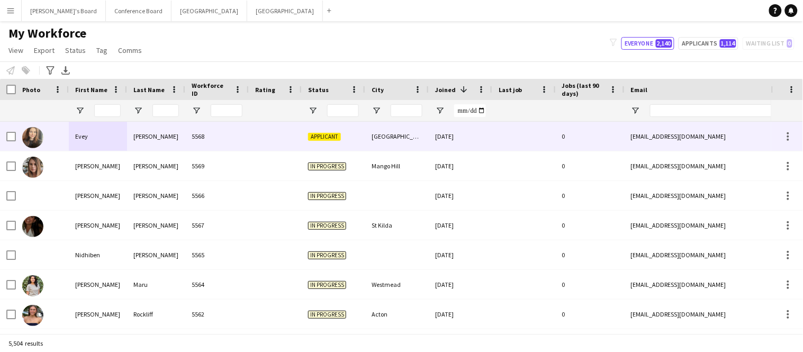
click at [127, 142] on div "Barnes" at bounding box center [156, 136] width 58 height 29
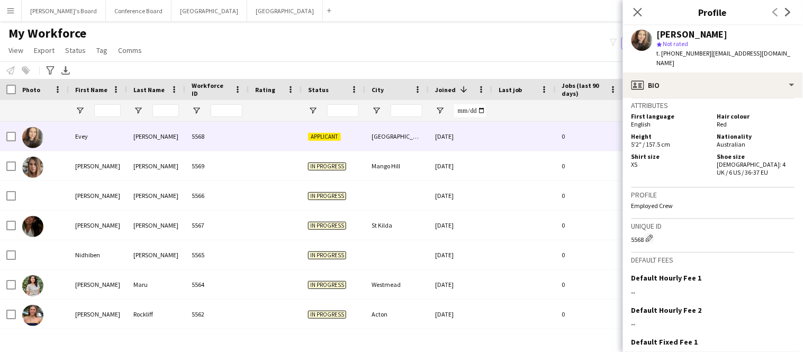
scroll to position [649, 0]
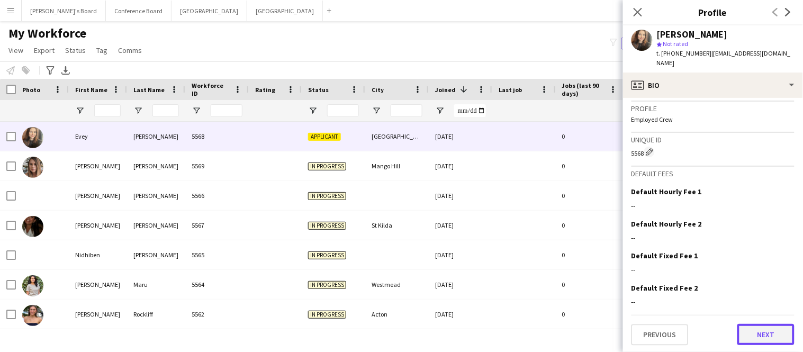
click at [761, 335] on button "Next" at bounding box center [766, 334] width 57 height 21
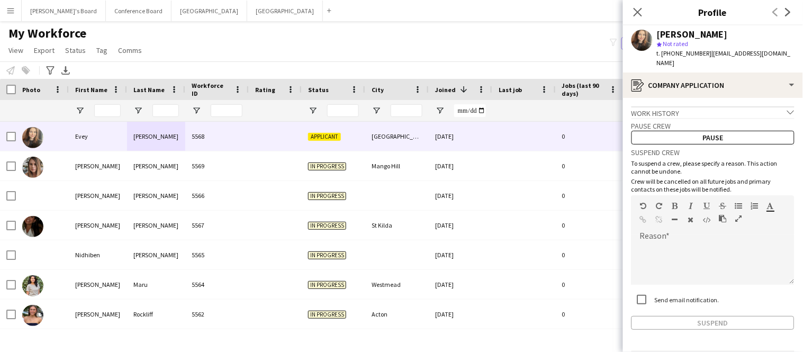
scroll to position [27, 0]
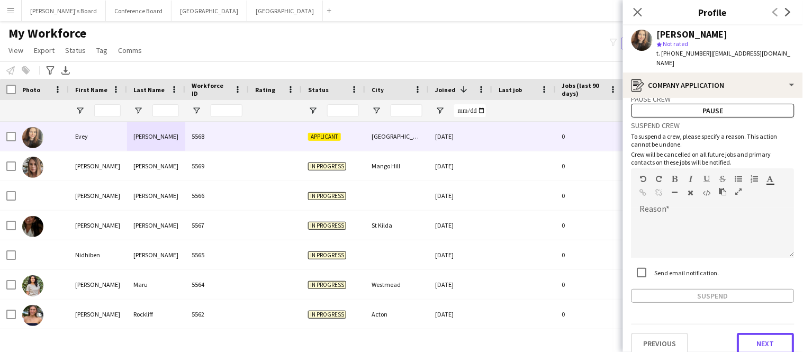
click at [761, 335] on button "Next" at bounding box center [766, 343] width 57 height 21
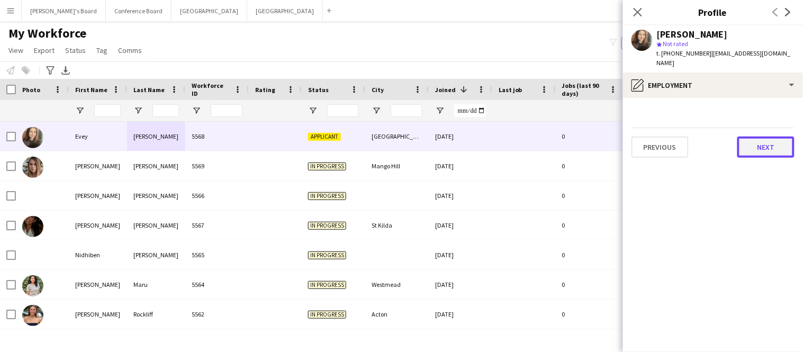
click at [762, 137] on button "Next" at bounding box center [766, 147] width 57 height 21
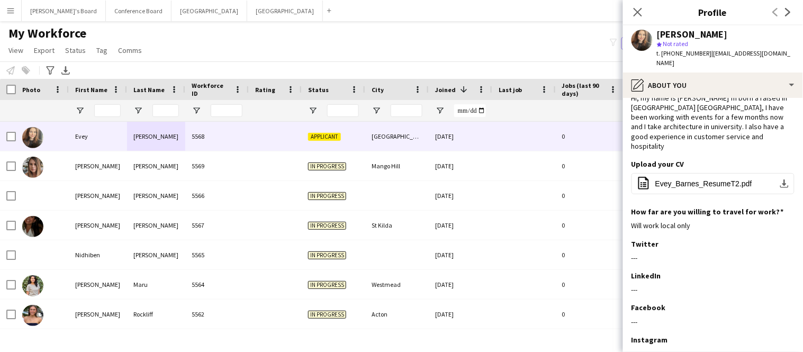
scroll to position [81, 0]
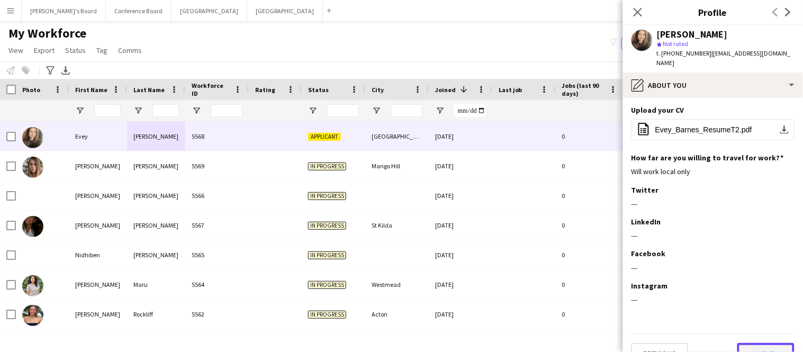
click at [767, 343] on button "Next" at bounding box center [766, 353] width 57 height 21
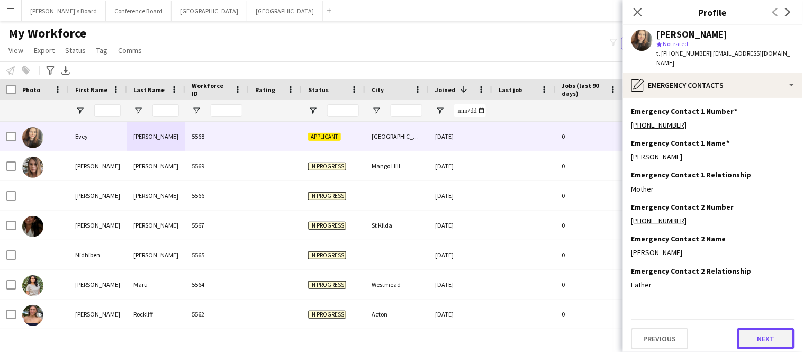
click at [764, 328] on button "Next" at bounding box center [766, 338] width 57 height 21
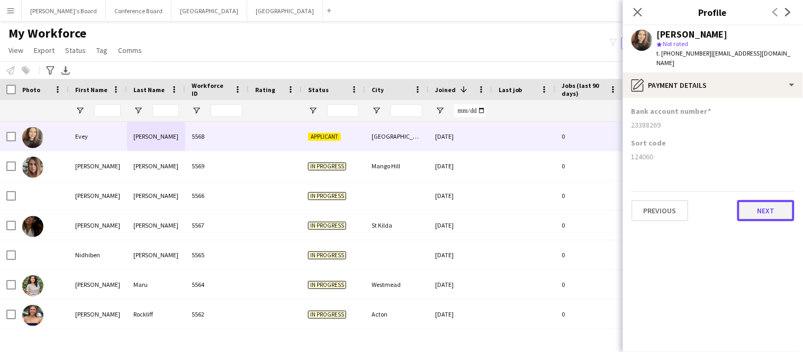
click at [776, 200] on button "Next" at bounding box center [766, 210] width 57 height 21
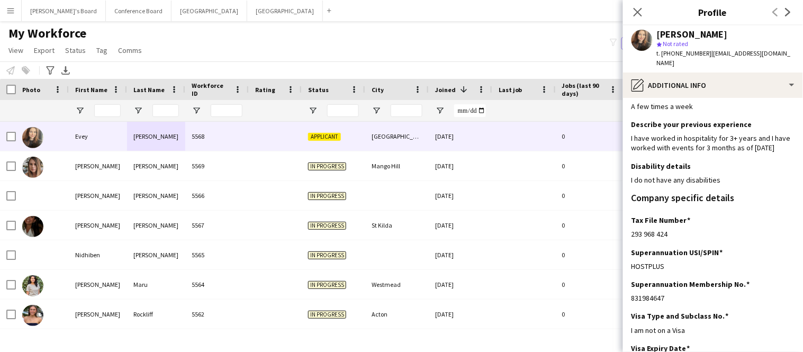
scroll to position [91, 0]
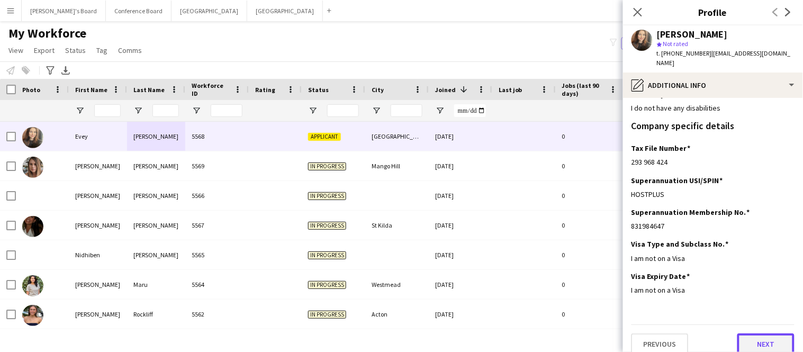
click at [759, 334] on button "Next" at bounding box center [766, 344] width 57 height 21
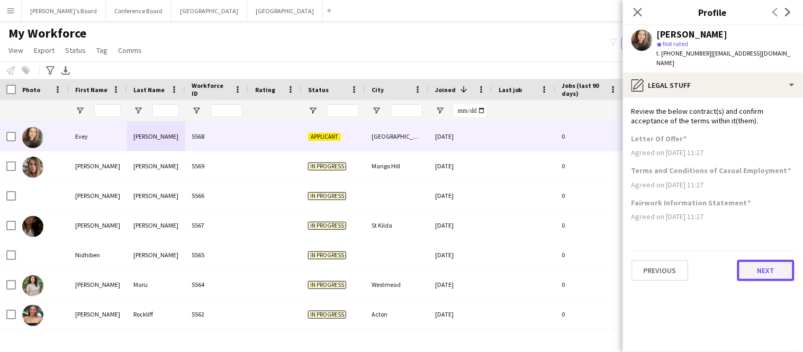
click at [761, 264] on button "Next" at bounding box center [766, 270] width 57 height 21
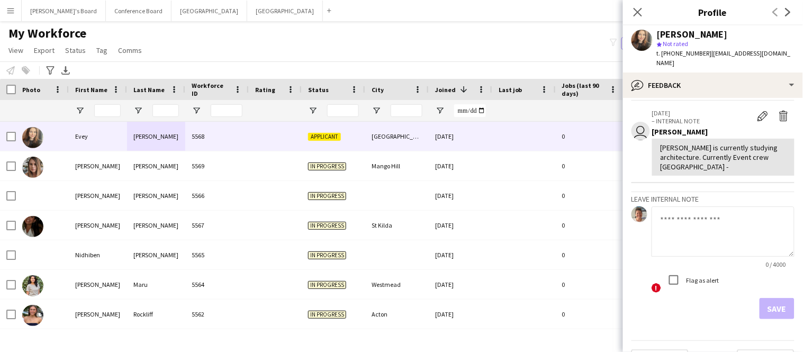
scroll to position [43, 0]
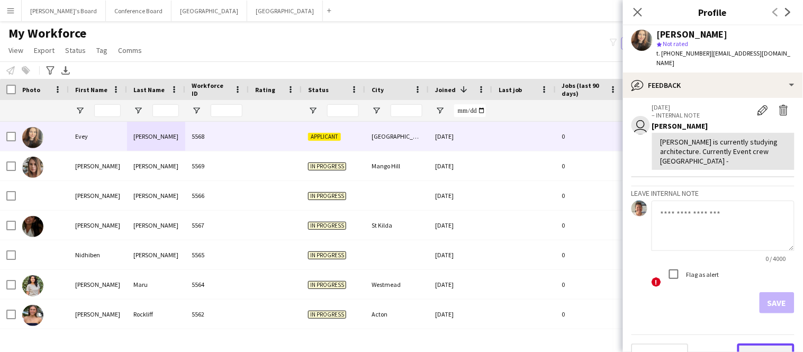
click at [752, 344] on button "Next" at bounding box center [766, 354] width 57 height 21
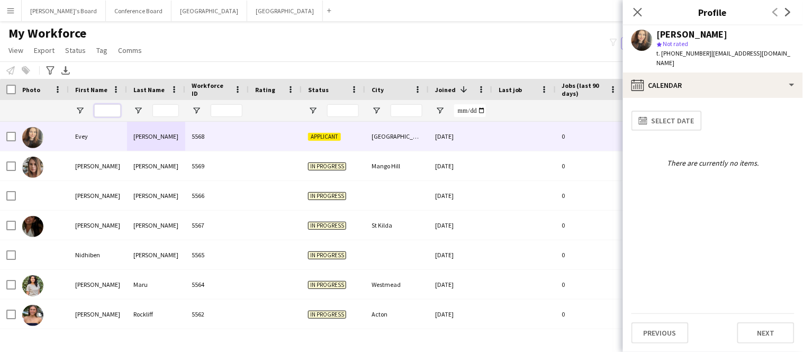
click at [111, 110] on input "First Name Filter Input" at bounding box center [107, 110] width 26 height 13
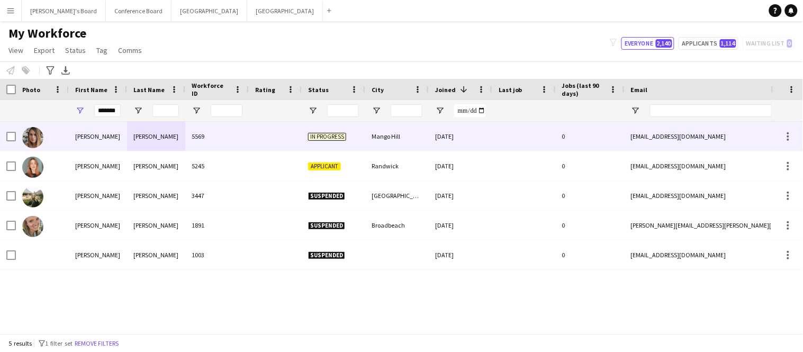
click at [90, 140] on div "Kirsten" at bounding box center [98, 136] width 58 height 29
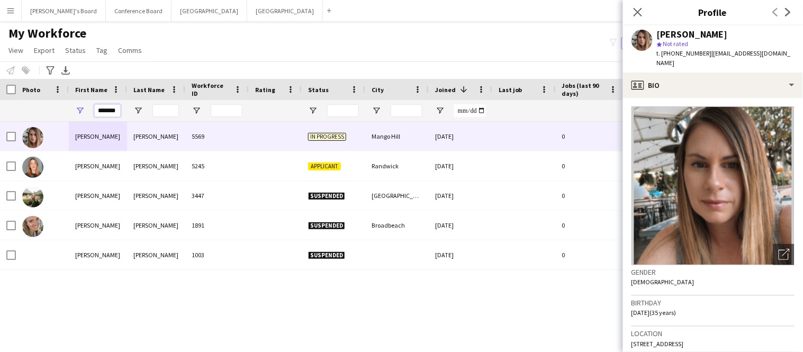
click at [117, 111] on input "*******" at bounding box center [107, 110] width 26 height 13
type input "*"
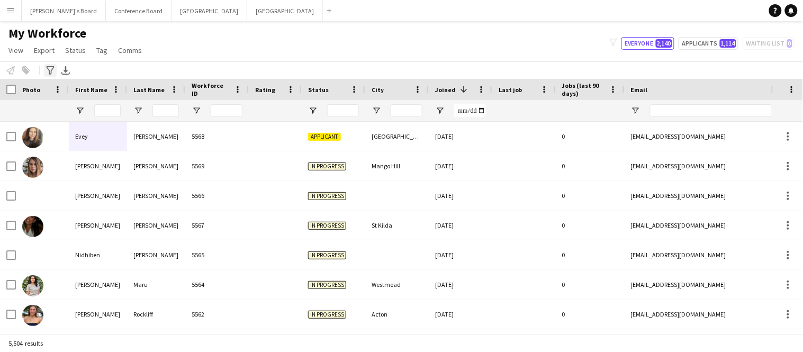
click at [49, 75] on div "Advanced filters" at bounding box center [50, 70] width 13 height 13
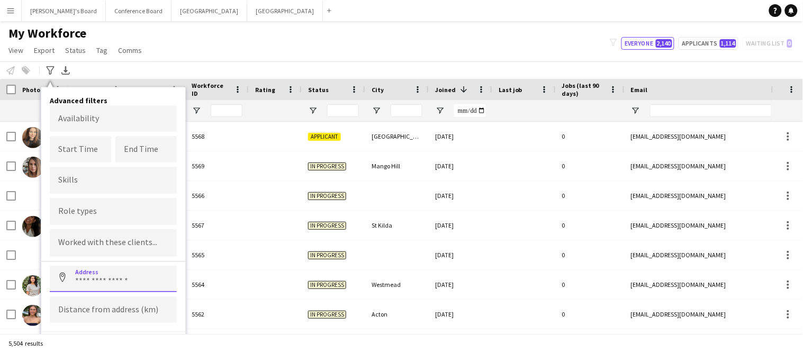
click at [118, 274] on input at bounding box center [113, 279] width 127 height 26
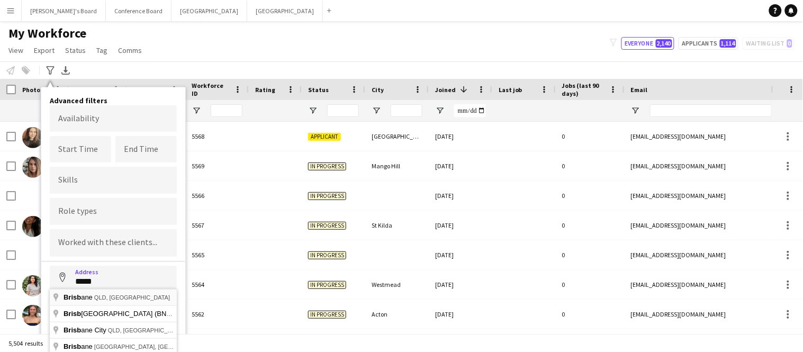
type input "**********"
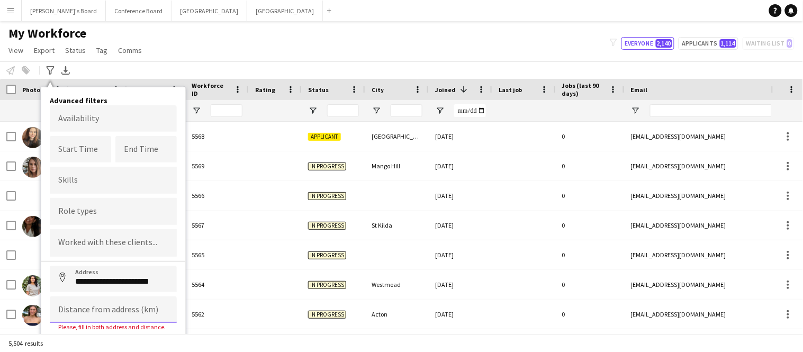
click at [96, 308] on input at bounding box center [113, 310] width 127 height 26
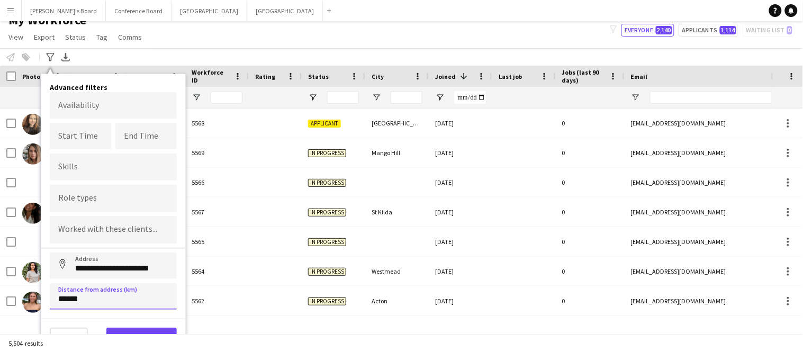
type input "******"
click at [142, 328] on button "View results" at bounding box center [141, 338] width 70 height 21
type input "**********"
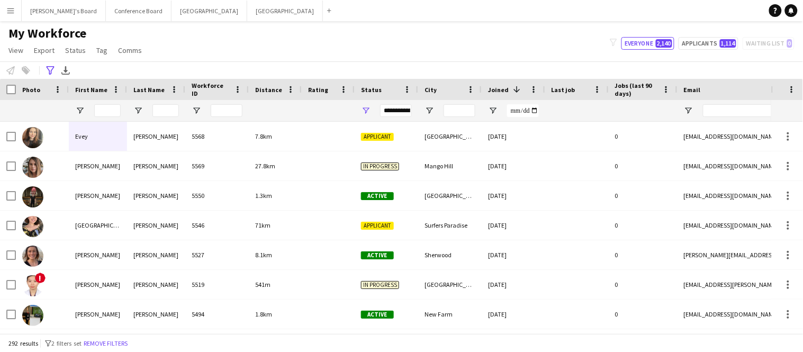
scroll to position [0, 0]
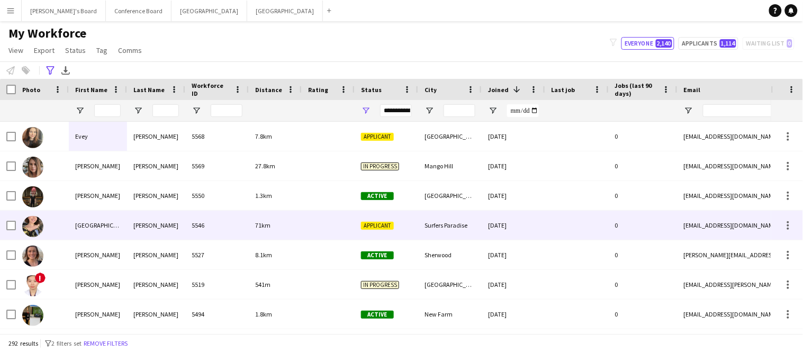
click at [318, 230] on div at bounding box center [328, 225] width 53 height 29
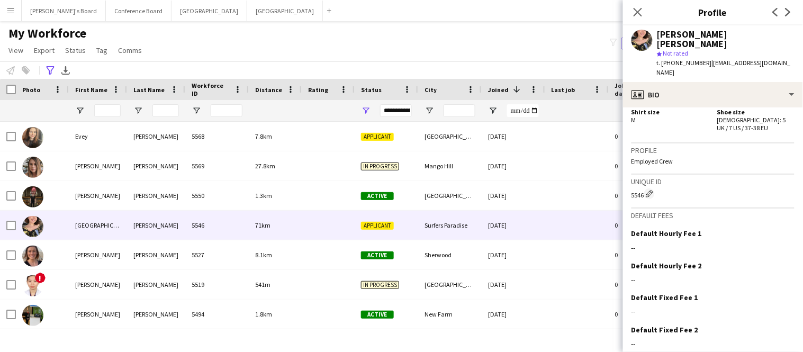
scroll to position [572, 0]
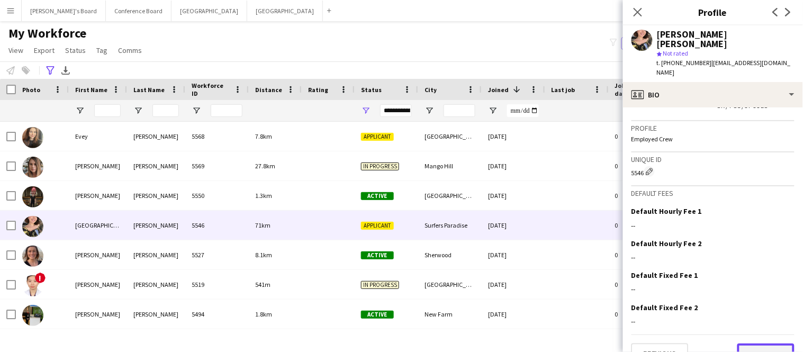
click at [765, 344] on button "Next" at bounding box center [766, 354] width 57 height 21
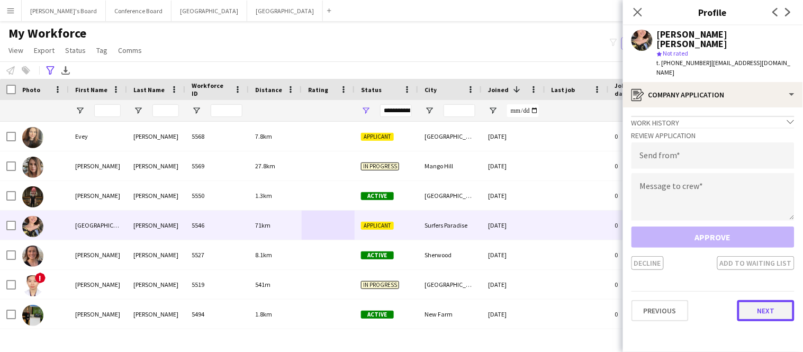
click at [753, 300] on button "Next" at bounding box center [766, 310] width 57 height 21
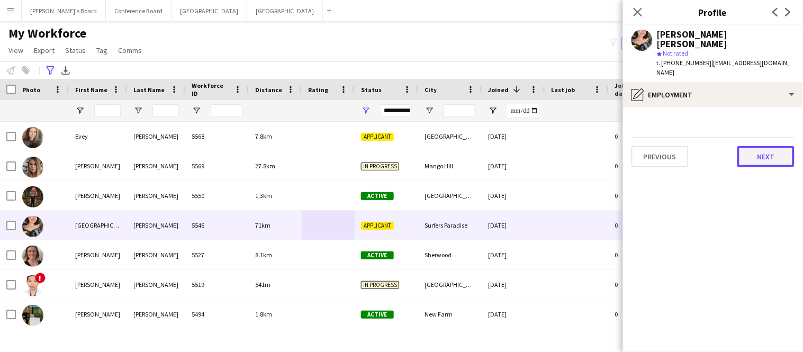
click at [750, 146] on button "Next" at bounding box center [766, 156] width 57 height 21
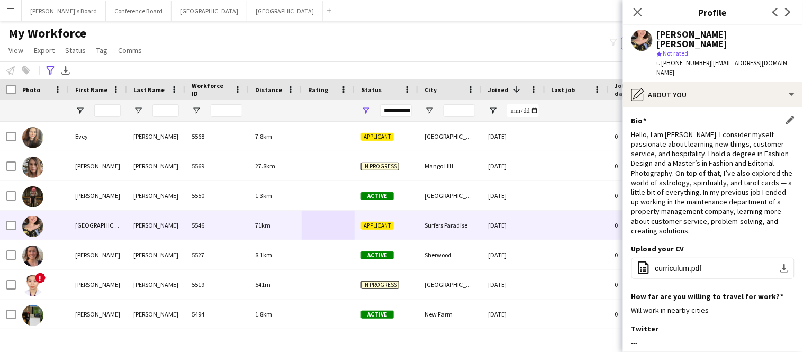
scroll to position [139, 0]
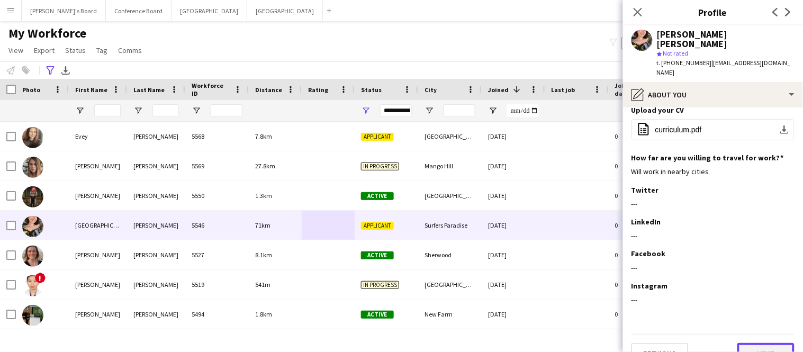
click at [745, 343] on button "Next" at bounding box center [766, 353] width 57 height 21
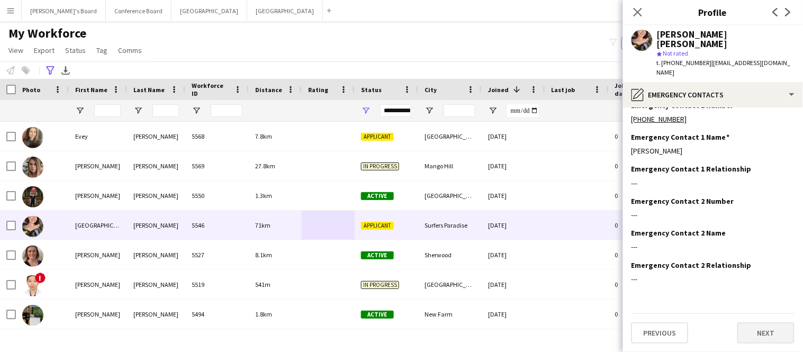
scroll to position [0, 0]
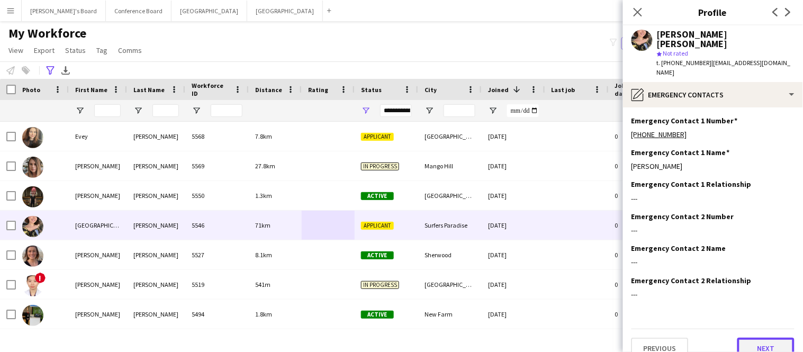
click at [745, 338] on button "Next" at bounding box center [766, 348] width 57 height 21
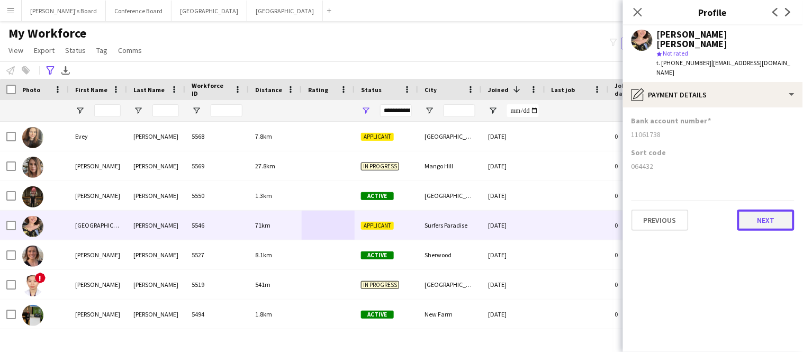
click at [770, 210] on button "Next" at bounding box center [766, 220] width 57 height 21
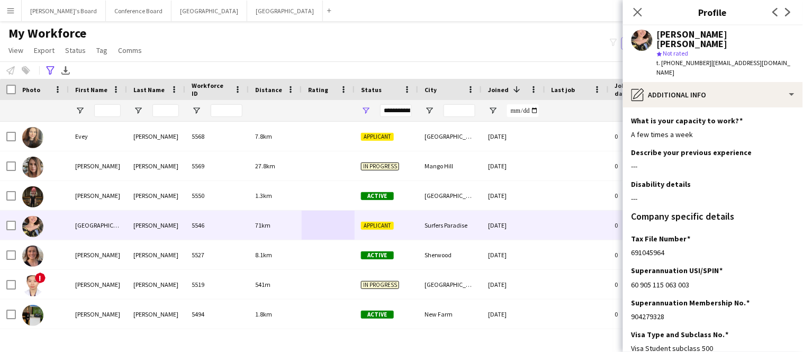
scroll to position [81, 0]
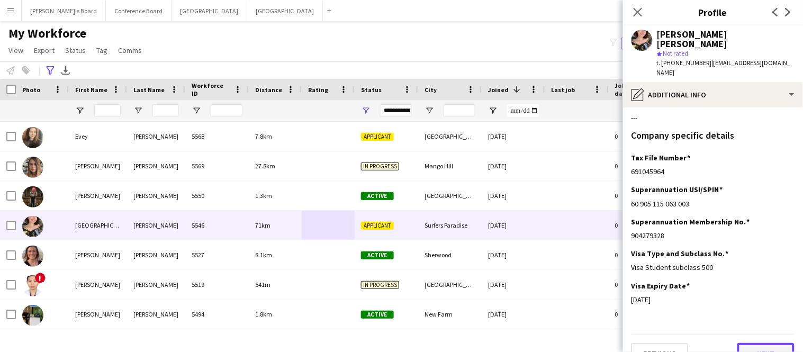
click at [758, 343] on button "Next" at bounding box center [766, 353] width 57 height 21
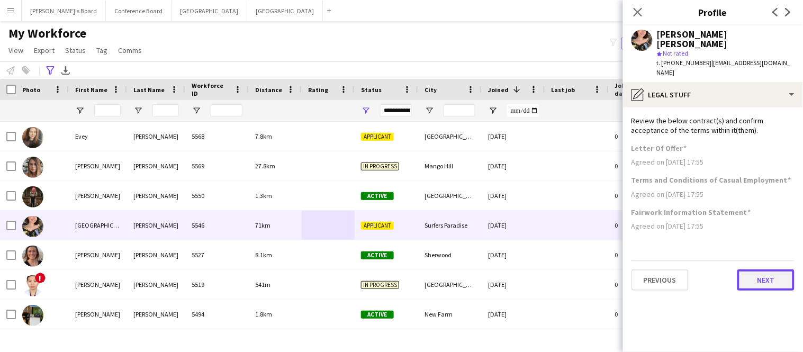
click at [758, 270] on button "Next" at bounding box center [766, 280] width 57 height 21
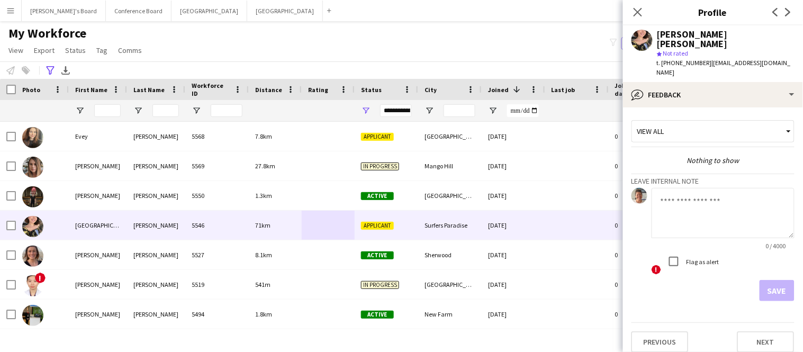
click at [666, 188] on textarea at bounding box center [723, 213] width 143 height 50
type textarea "**********"
click at [770, 280] on button "Save" at bounding box center [777, 290] width 35 height 21
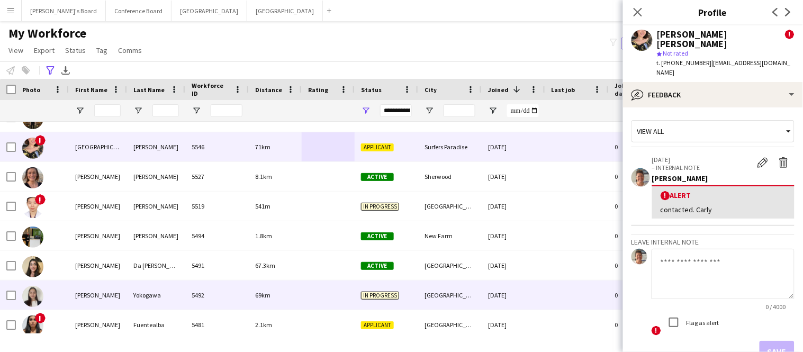
click at [243, 300] on div "5492" at bounding box center [217, 295] width 64 height 29
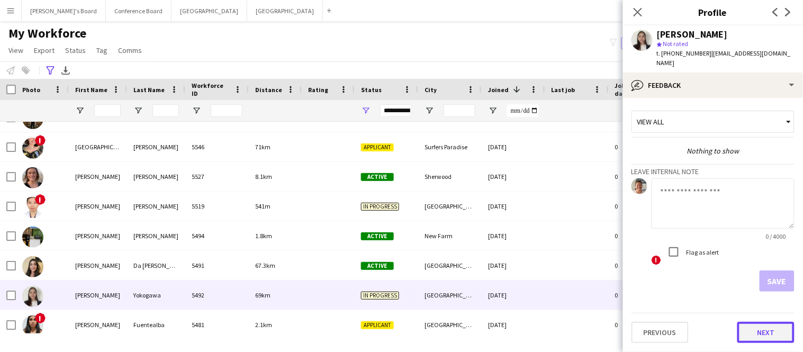
click at [763, 324] on button "Next" at bounding box center [766, 332] width 57 height 21
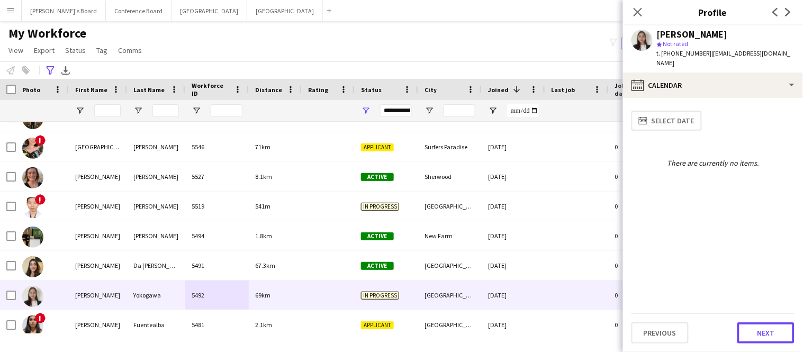
click at [763, 324] on button "Next" at bounding box center [766, 332] width 57 height 21
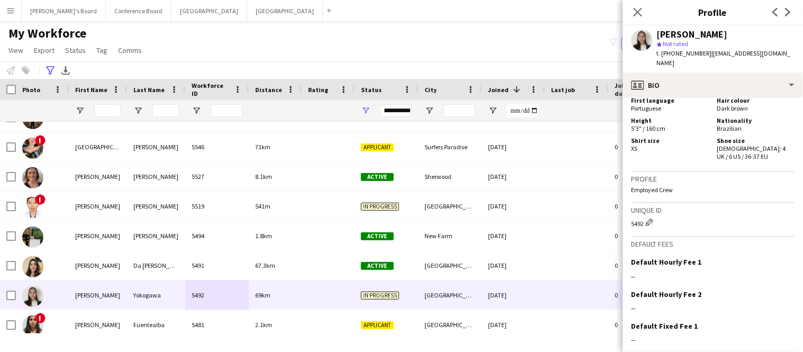
scroll to position [495, 0]
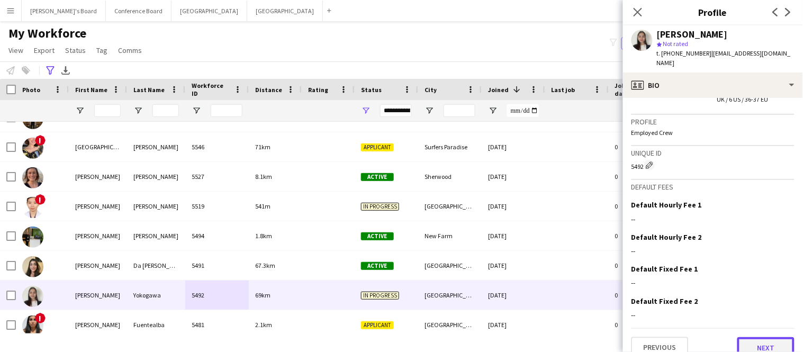
click at [761, 337] on button "Next" at bounding box center [766, 347] width 57 height 21
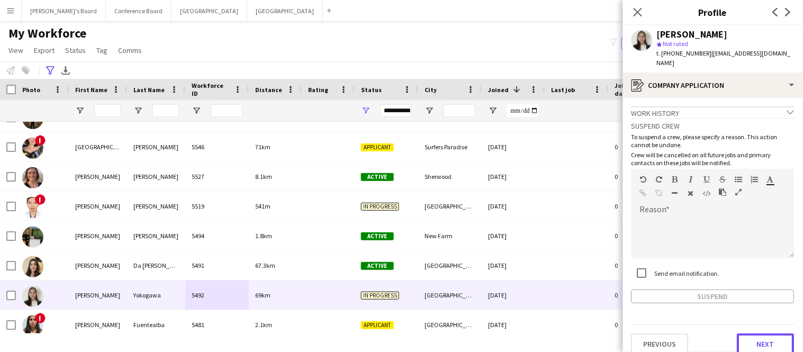
click at [761, 334] on button "Next" at bounding box center [766, 344] width 57 height 21
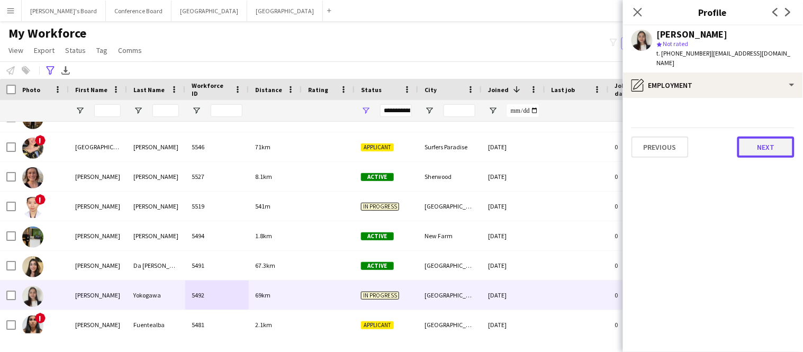
click at [761, 141] on button "Next" at bounding box center [766, 147] width 57 height 21
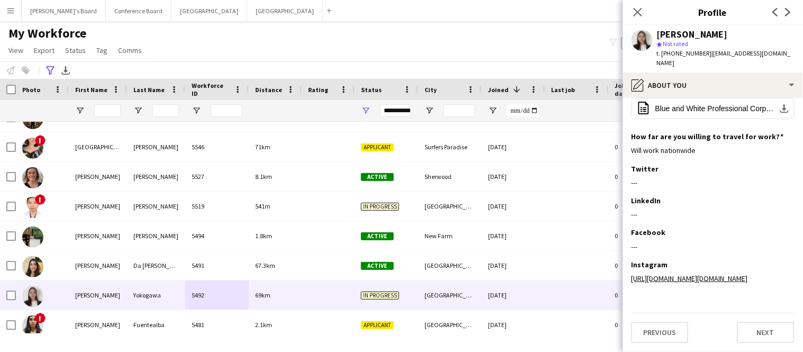
scroll to position [110, 0]
click at [749, 342] on button "Next" at bounding box center [766, 332] width 57 height 21
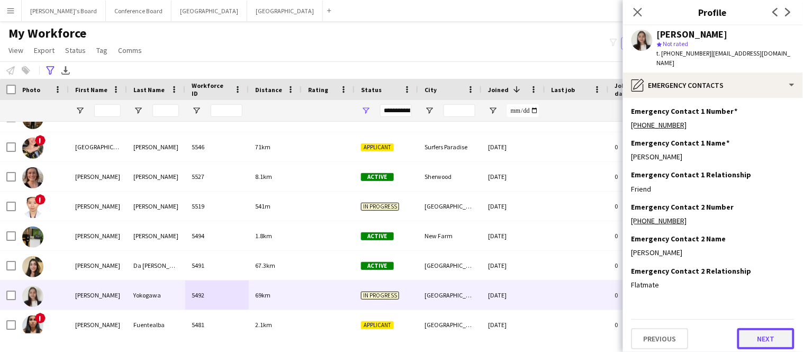
click at [750, 331] on button "Next" at bounding box center [766, 338] width 57 height 21
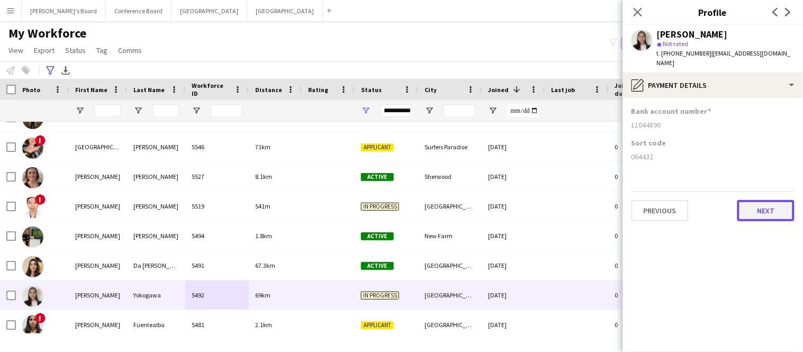
click at [748, 205] on button "Next" at bounding box center [766, 210] width 57 height 21
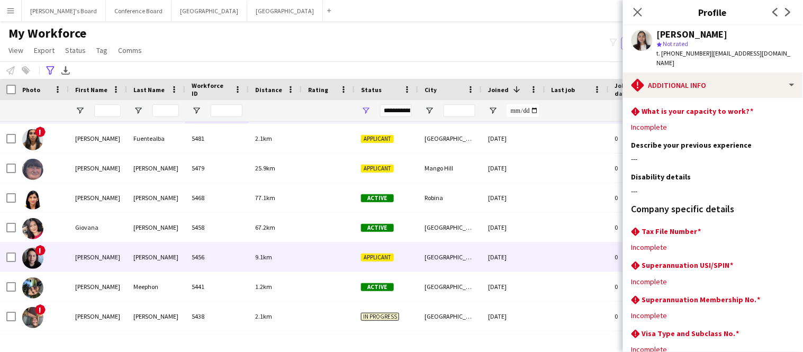
scroll to position [266, 0]
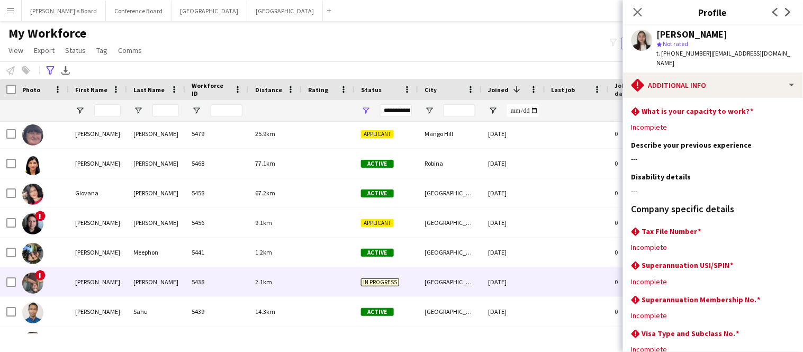
click at [416, 279] on div "In progress" at bounding box center [387, 281] width 64 height 29
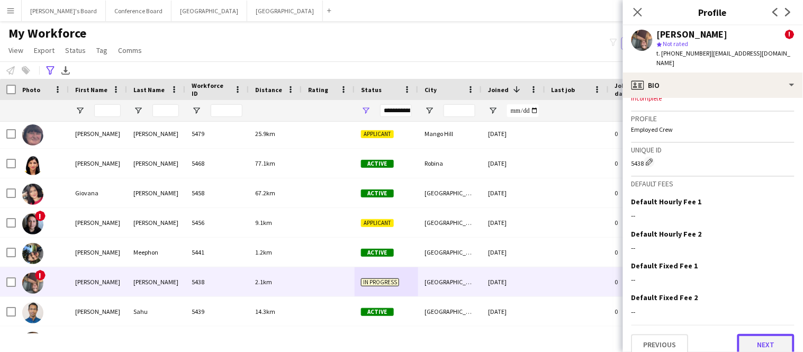
click at [782, 334] on button "Next" at bounding box center [766, 344] width 57 height 21
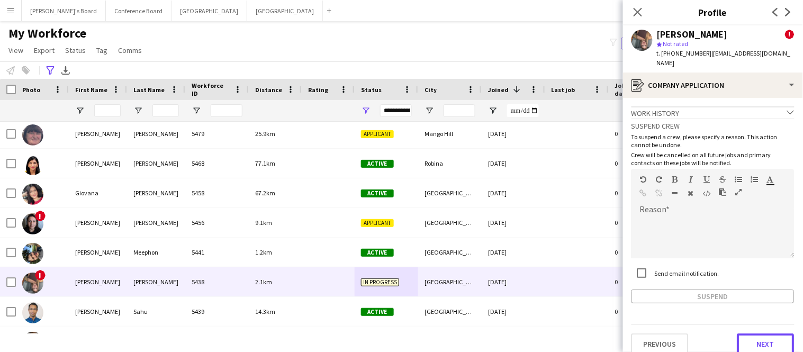
click at [782, 334] on button "Next" at bounding box center [766, 344] width 57 height 21
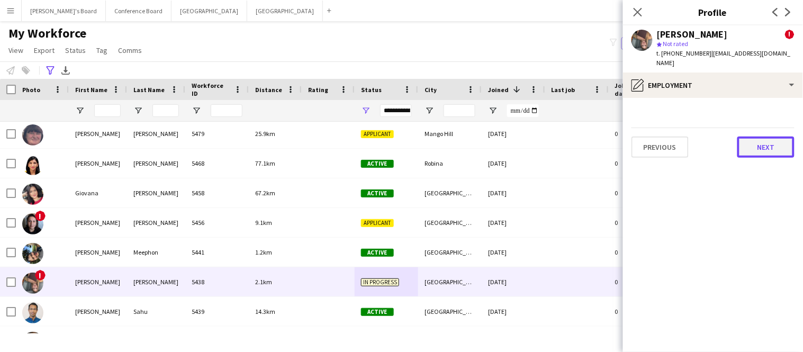
click at [757, 137] on button "Next" at bounding box center [766, 147] width 57 height 21
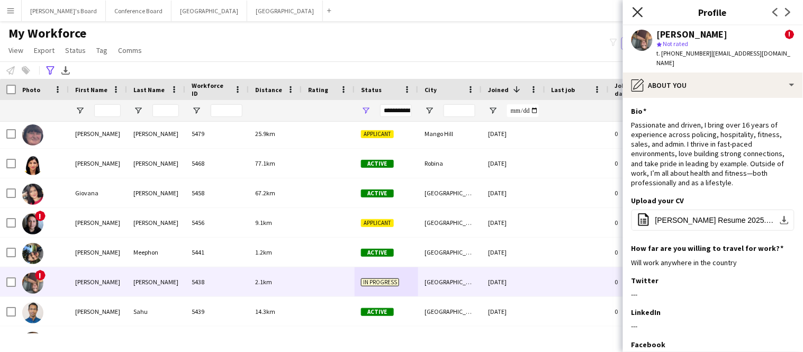
click at [640, 8] on icon "Close pop-in" at bounding box center [638, 12] width 10 height 10
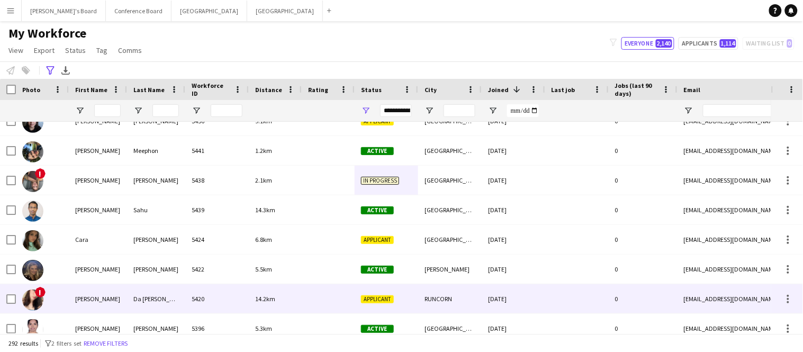
scroll to position [401, 0]
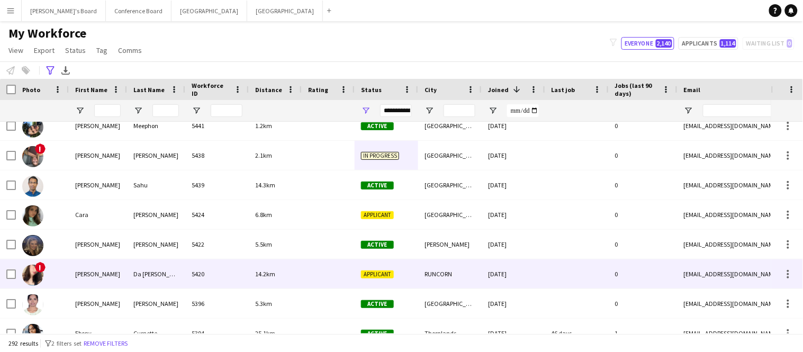
click at [91, 273] on div "Sabrina Kauany" at bounding box center [98, 273] width 58 height 29
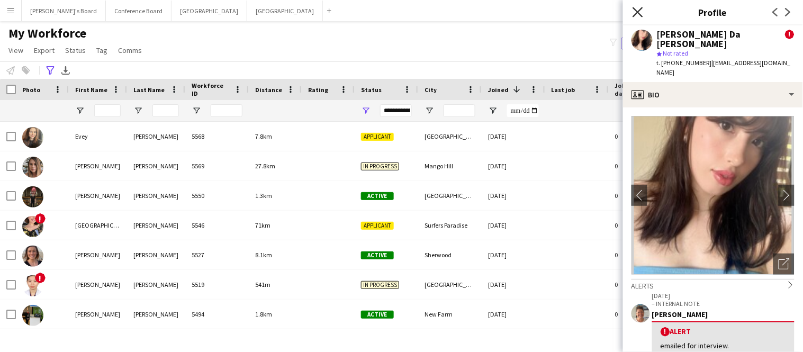
click at [639, 13] on icon at bounding box center [638, 12] width 10 height 10
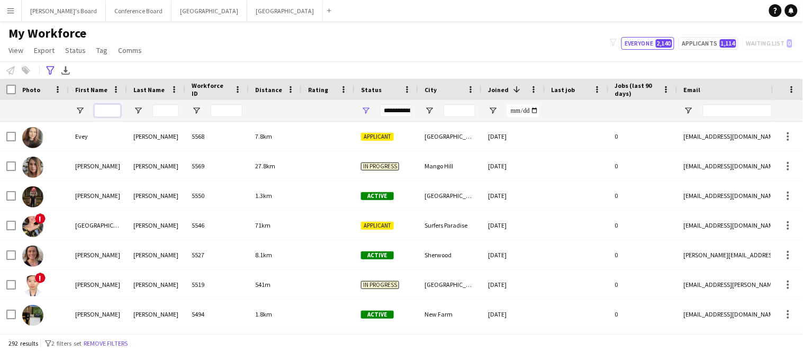
click at [115, 115] on input "First Name Filter Input" at bounding box center [107, 110] width 26 height 13
paste input "*******"
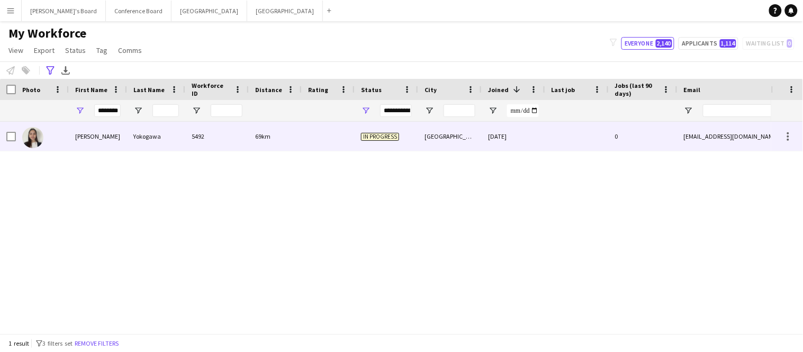
scroll to position [0, 0]
click at [126, 142] on div "Mariana Sayuri" at bounding box center [98, 136] width 58 height 29
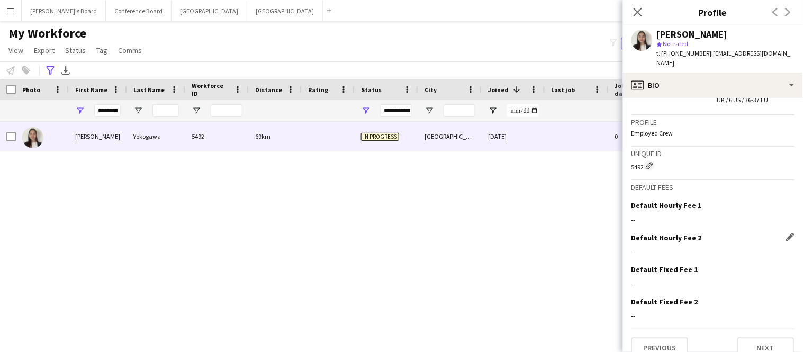
scroll to position [495, 0]
click at [760, 337] on button "Next" at bounding box center [766, 347] width 57 height 21
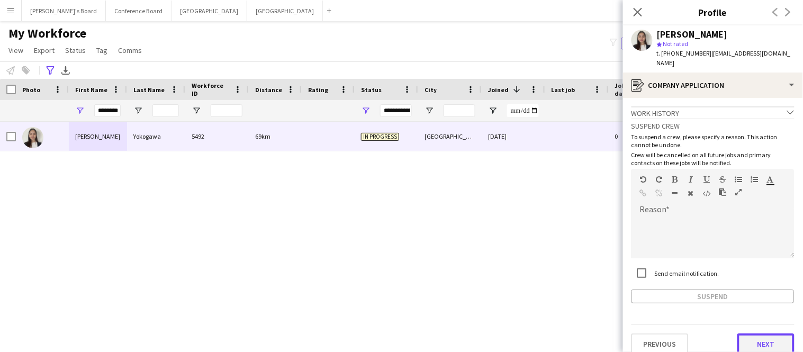
click at [760, 334] on button "Next" at bounding box center [766, 344] width 57 height 21
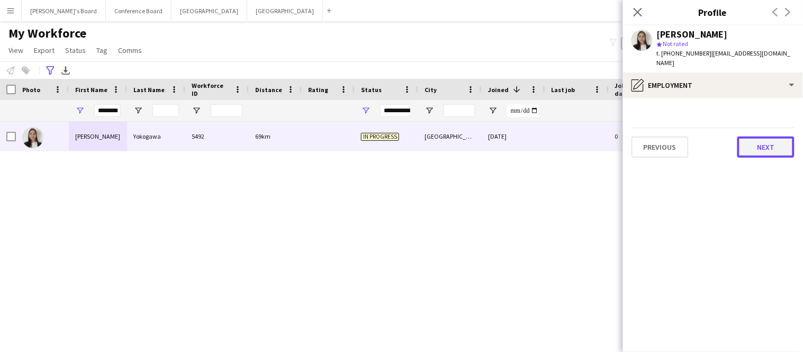
click at [764, 137] on button "Next" at bounding box center [766, 147] width 57 height 21
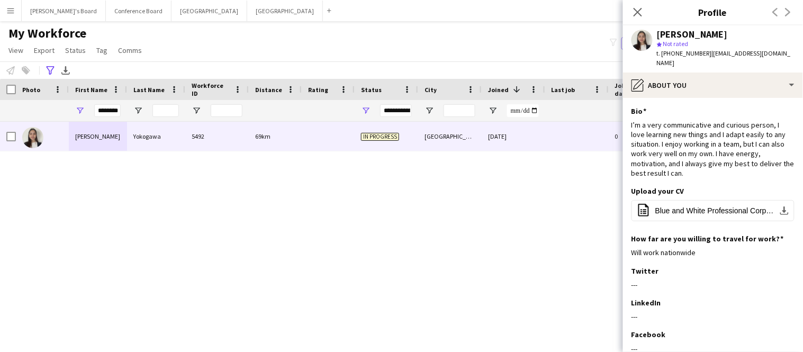
scroll to position [110, 0]
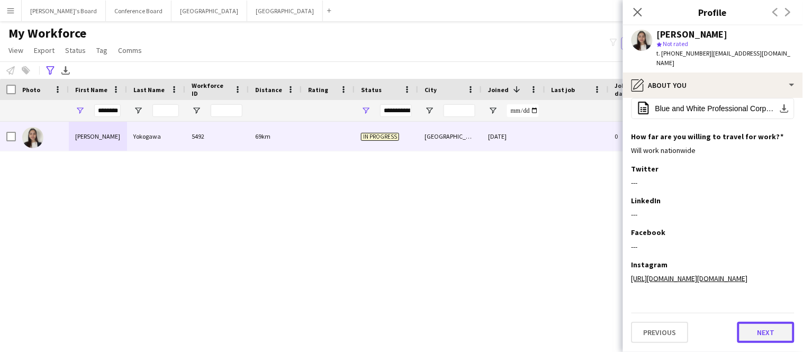
click at [763, 330] on button "Next" at bounding box center [766, 332] width 57 height 21
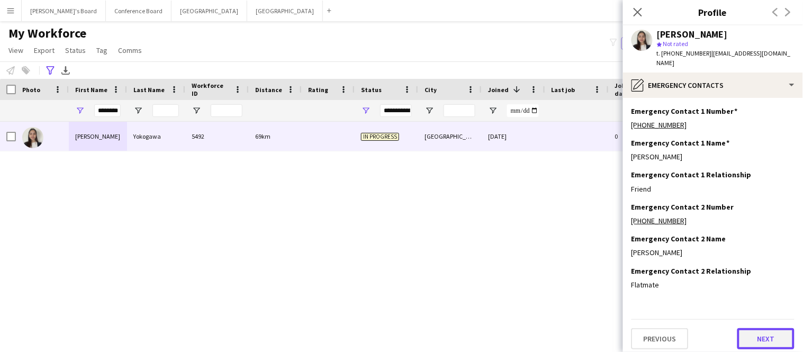
click at [763, 337] on button "Next" at bounding box center [766, 338] width 57 height 21
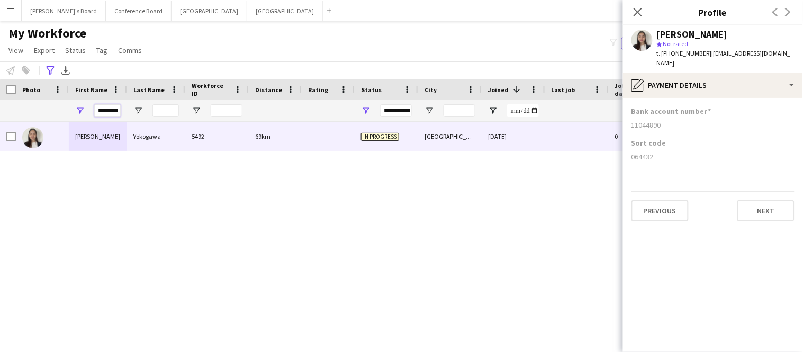
click at [119, 111] on input "*******" at bounding box center [107, 110] width 26 height 13
type input "*"
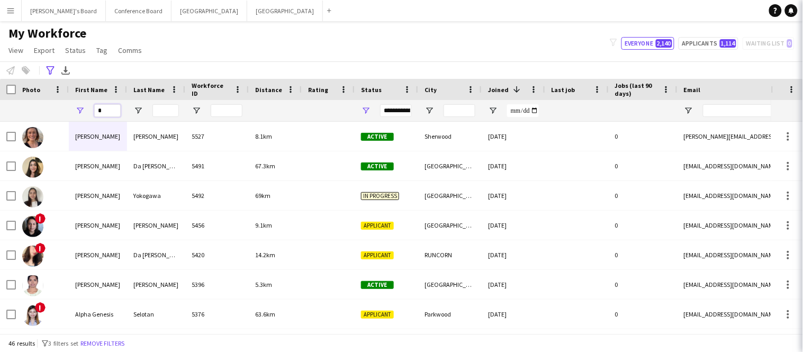
paste input "*******"
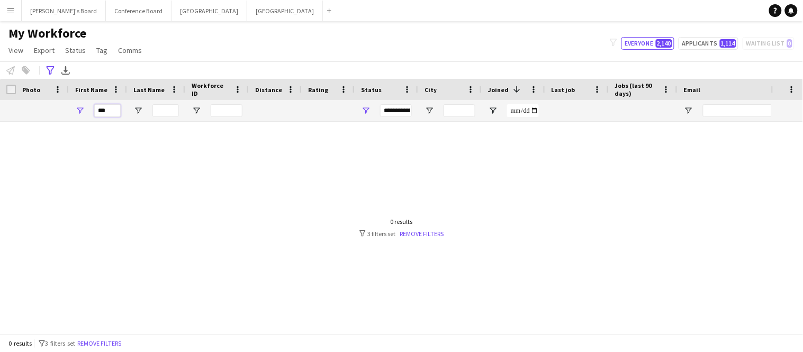
type input "*"
